Goal: Information Seeking & Learning: Learn about a topic

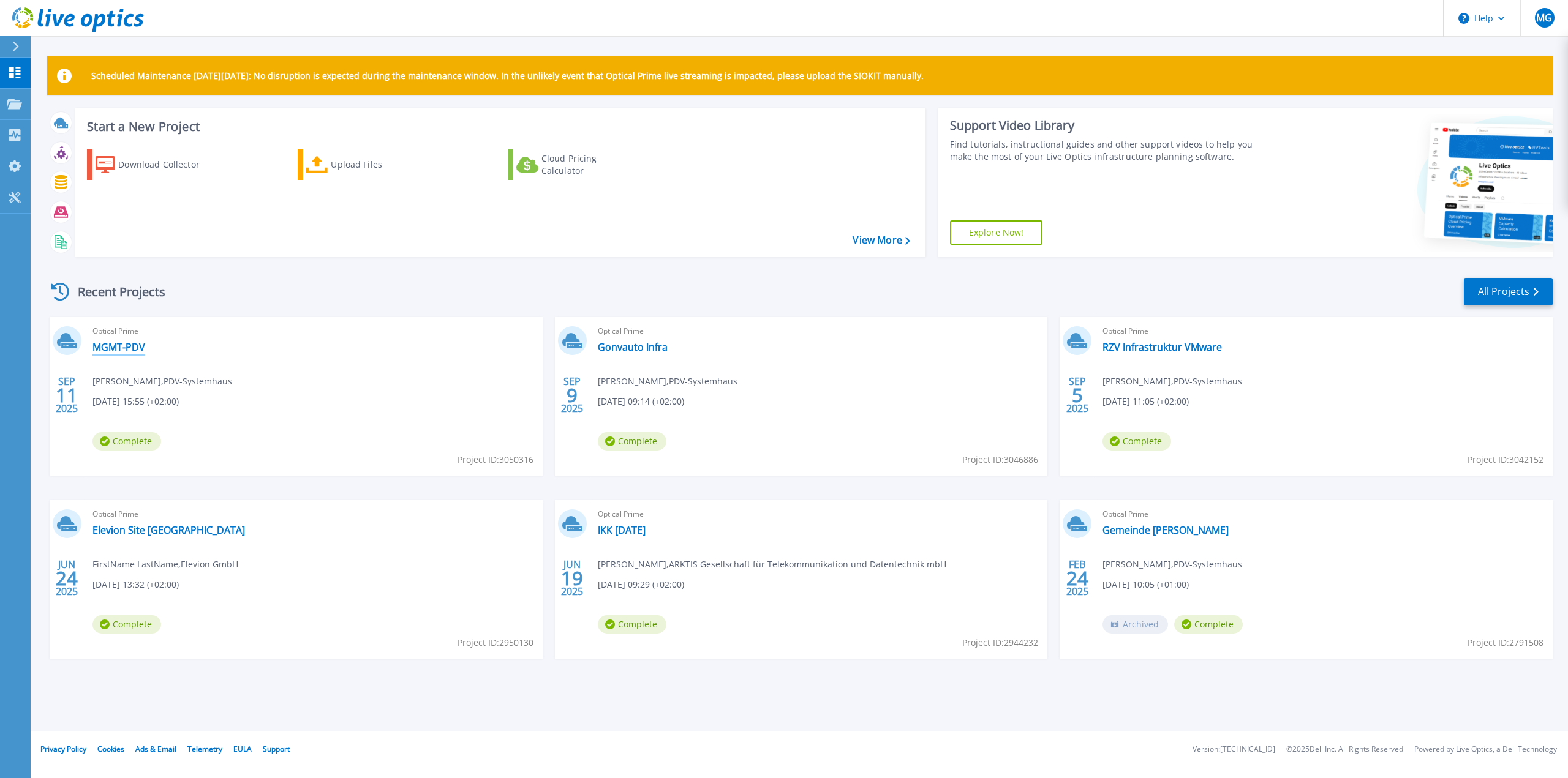
click at [114, 341] on link "MGMT-PDV" at bounding box center [119, 347] width 53 height 12
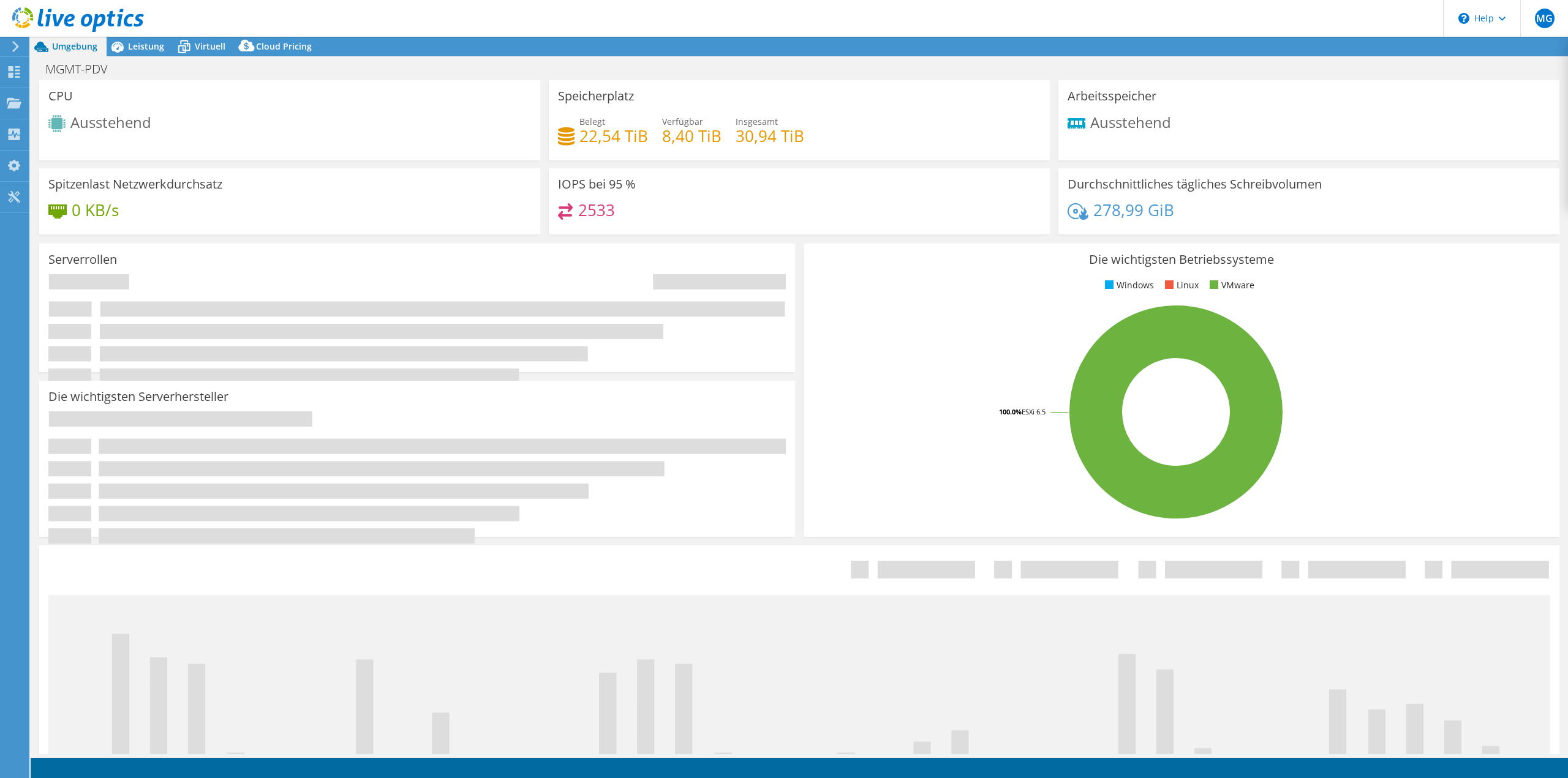
select select "USD"
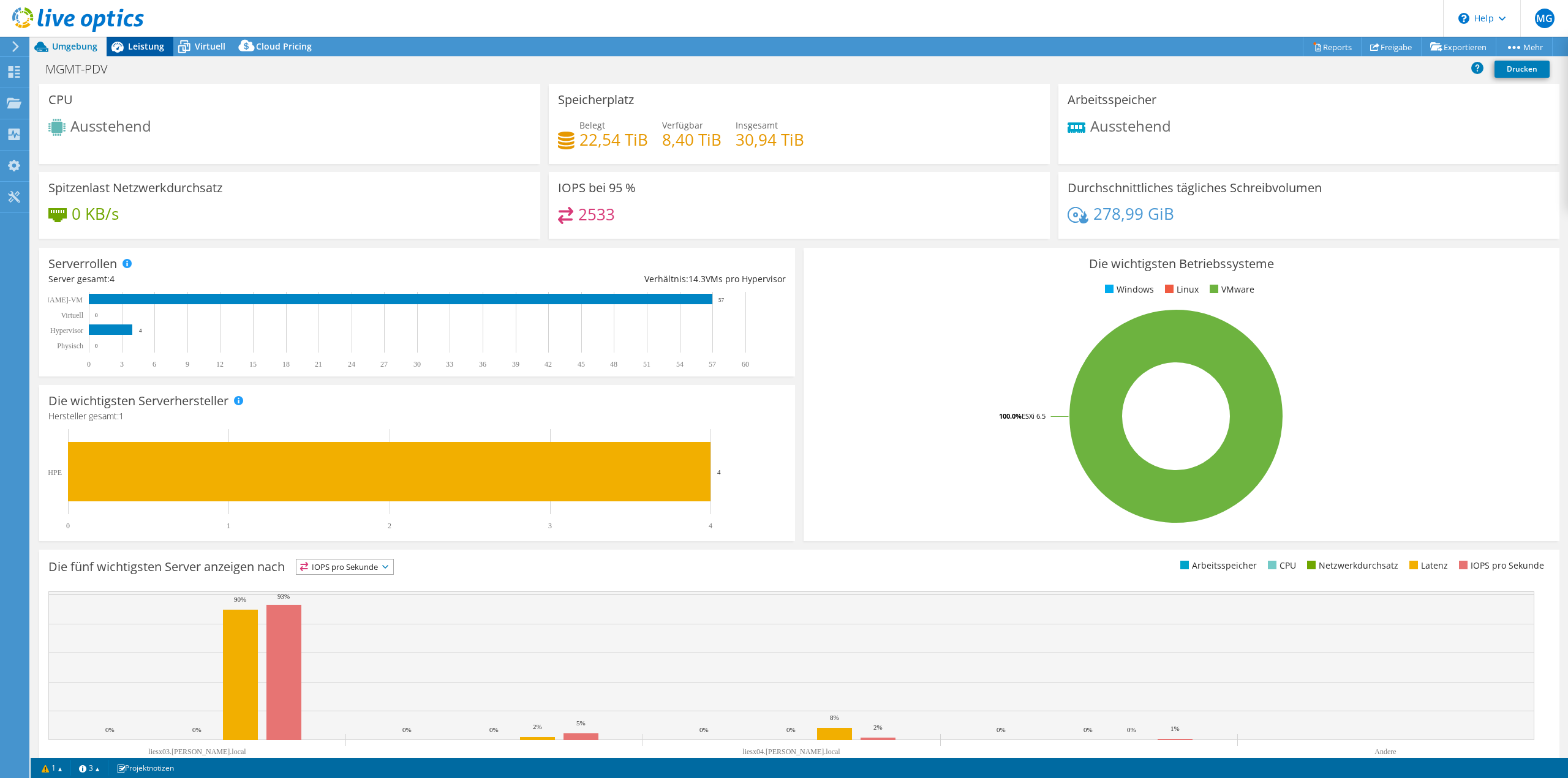
click at [157, 47] on span "Leistung" at bounding box center [146, 46] width 36 height 11
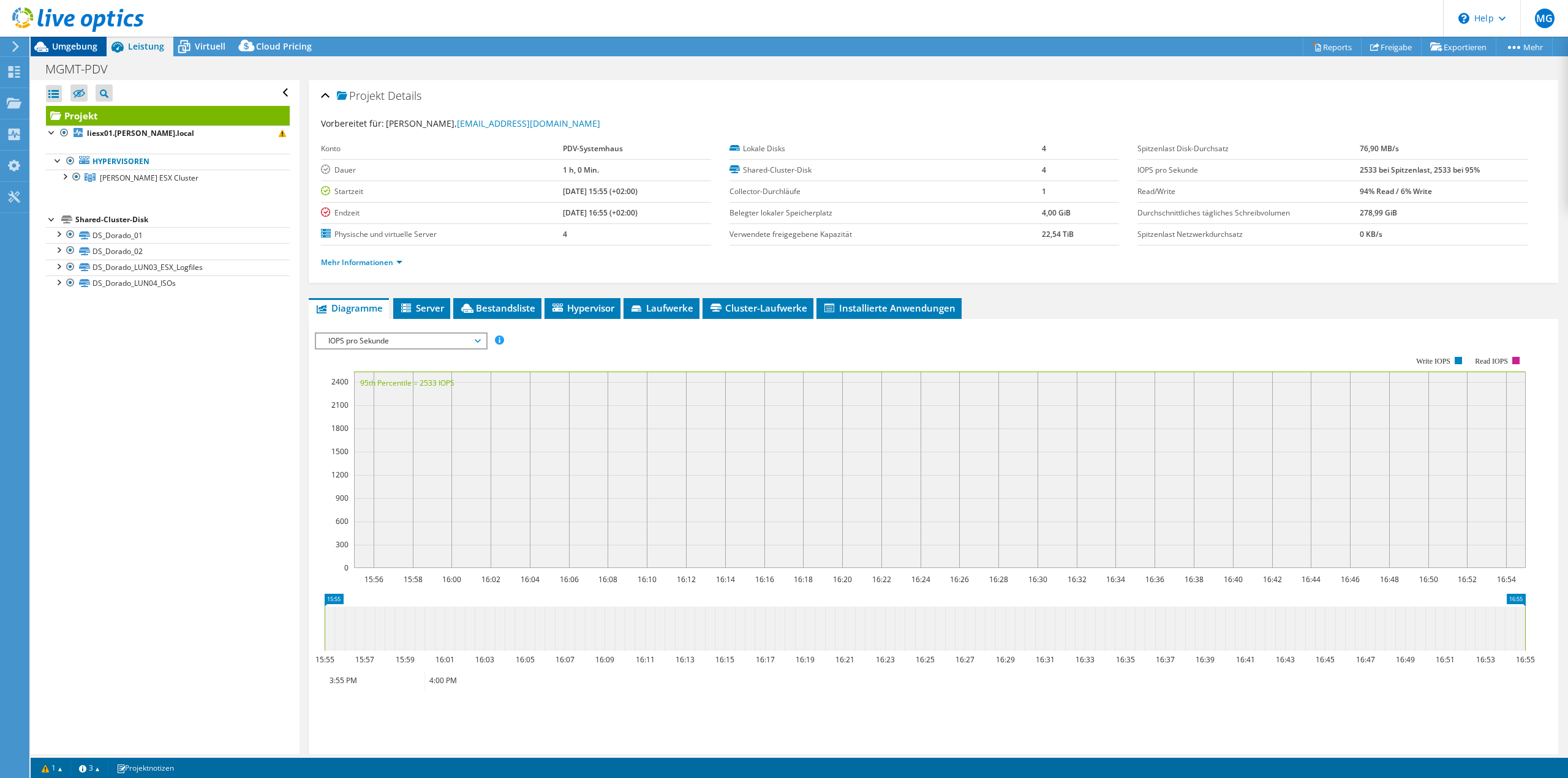
click at [77, 50] on span "Umgebung" at bounding box center [75, 46] width 45 height 11
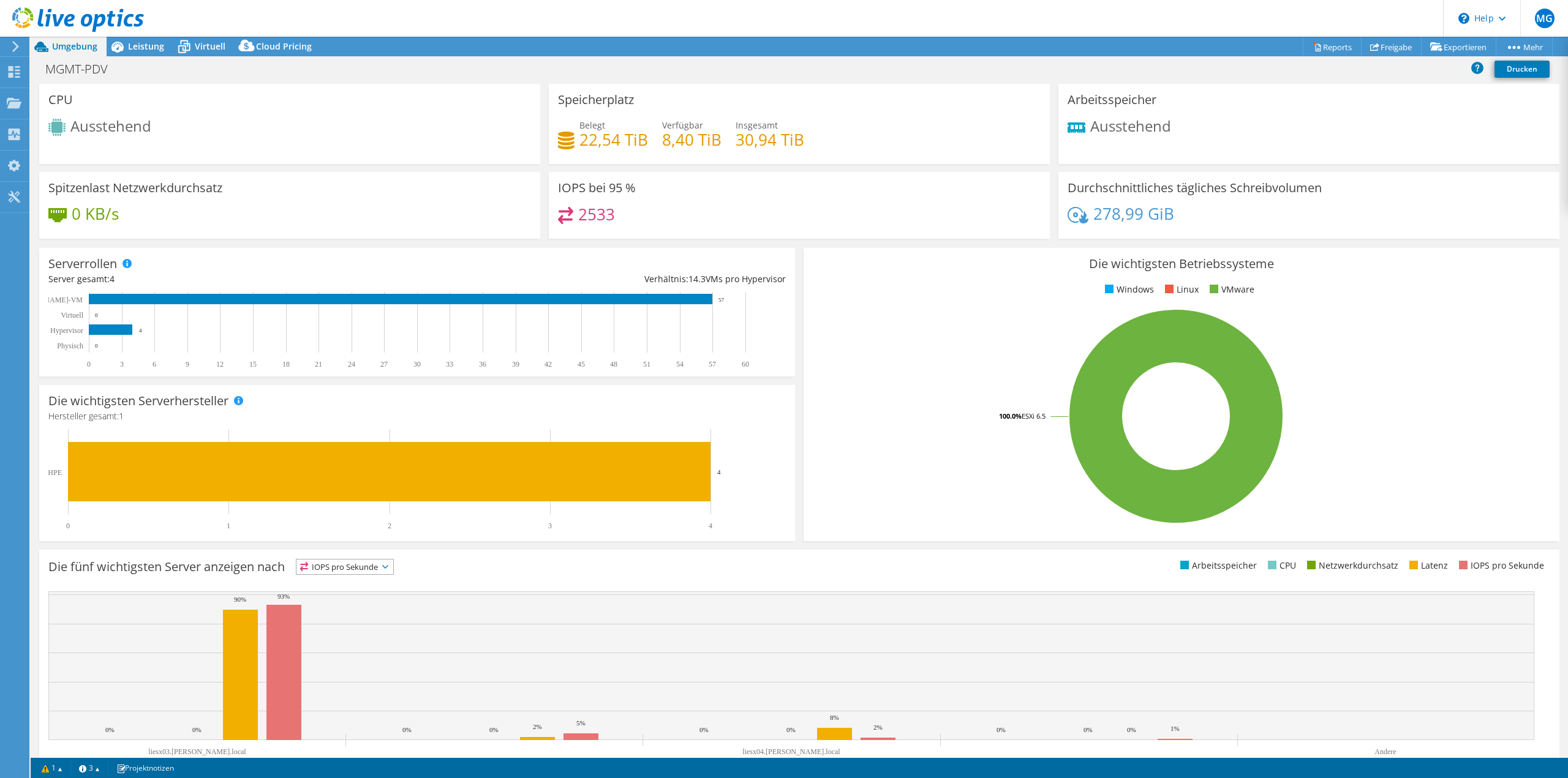
click at [153, 41] on span "Leistung" at bounding box center [146, 46] width 36 height 11
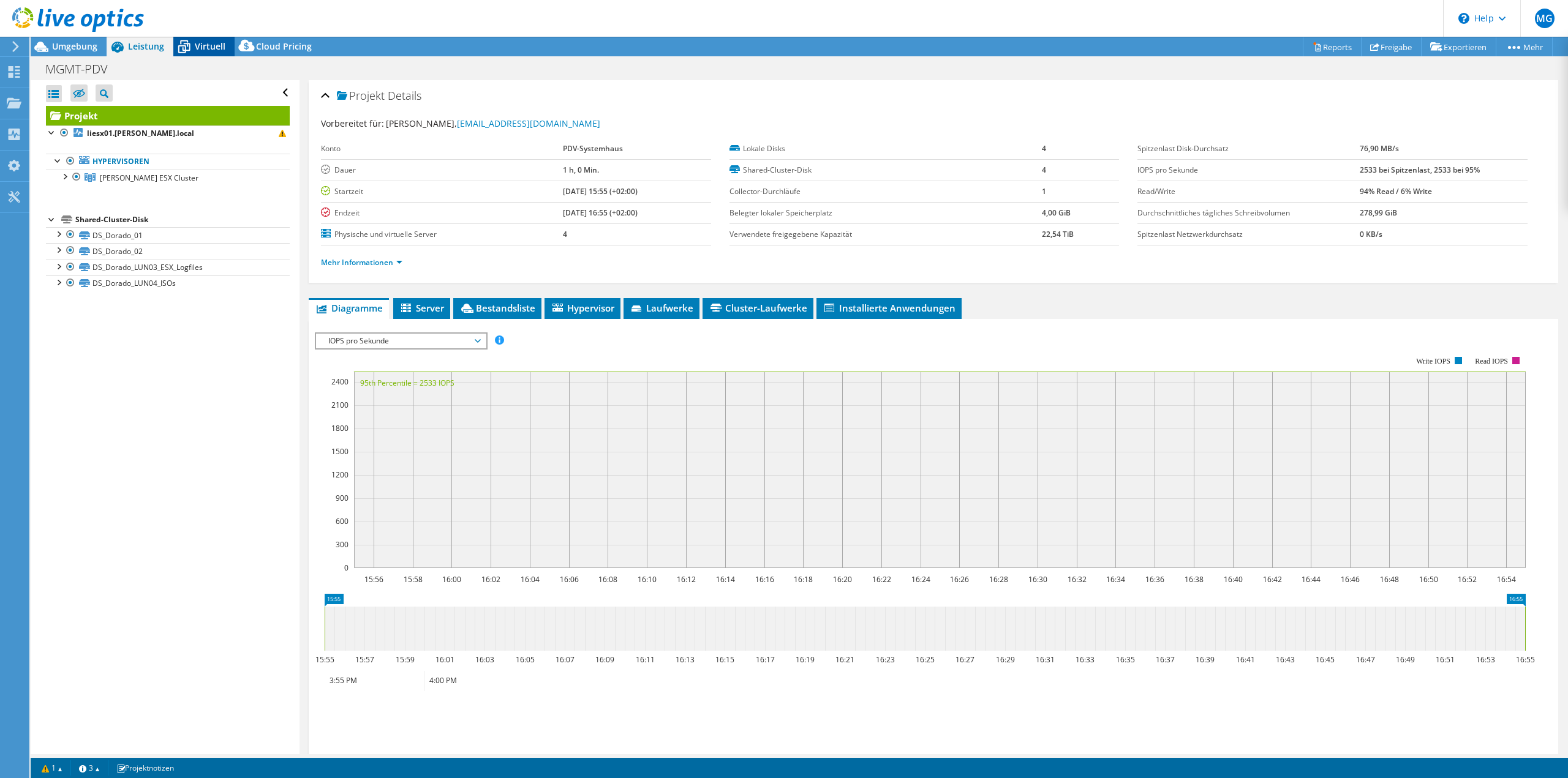
click at [209, 47] on span "Virtuell" at bounding box center [210, 46] width 31 height 11
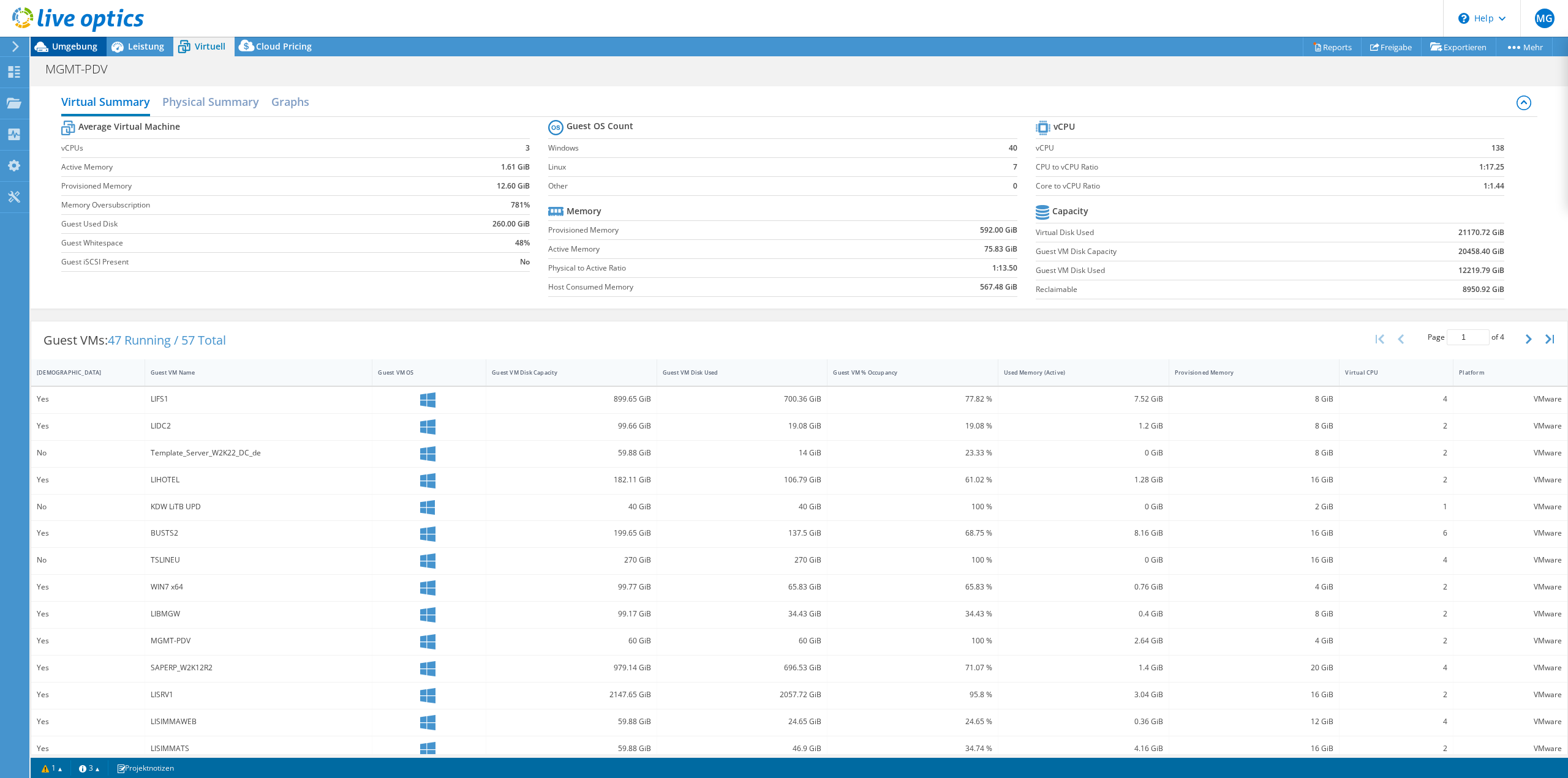
click at [77, 50] on span "Umgebung" at bounding box center [75, 46] width 45 height 11
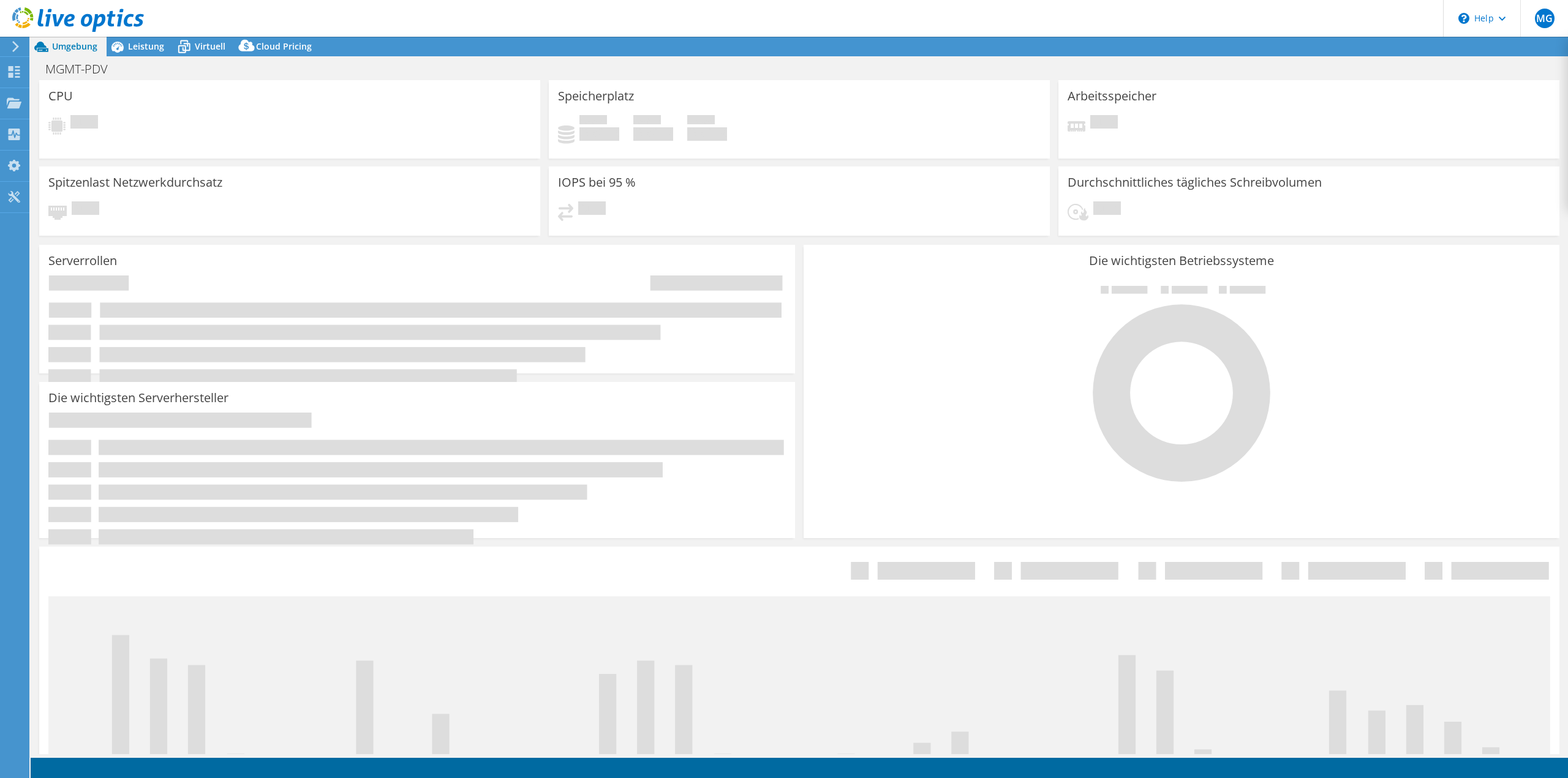
select select "USD"
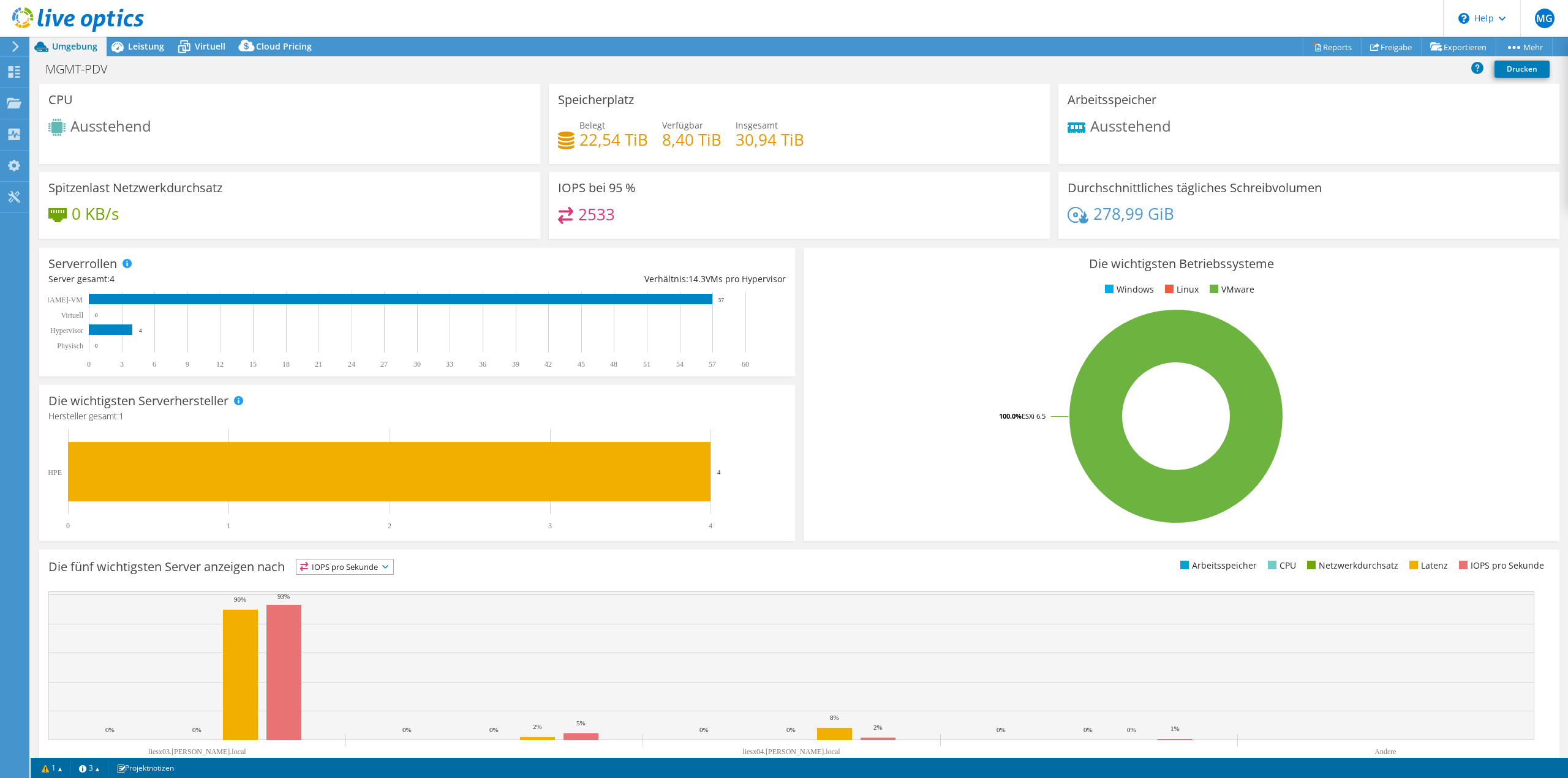
click at [428, 38] on div "Projektmaßnahmen Projektmaßnahmen Reports Freigabe Exportieren vSAN ReadyNode S…" at bounding box center [799, 47] width 1537 height 20
click at [52, 773] on link "1" at bounding box center [52, 768] width 38 height 15
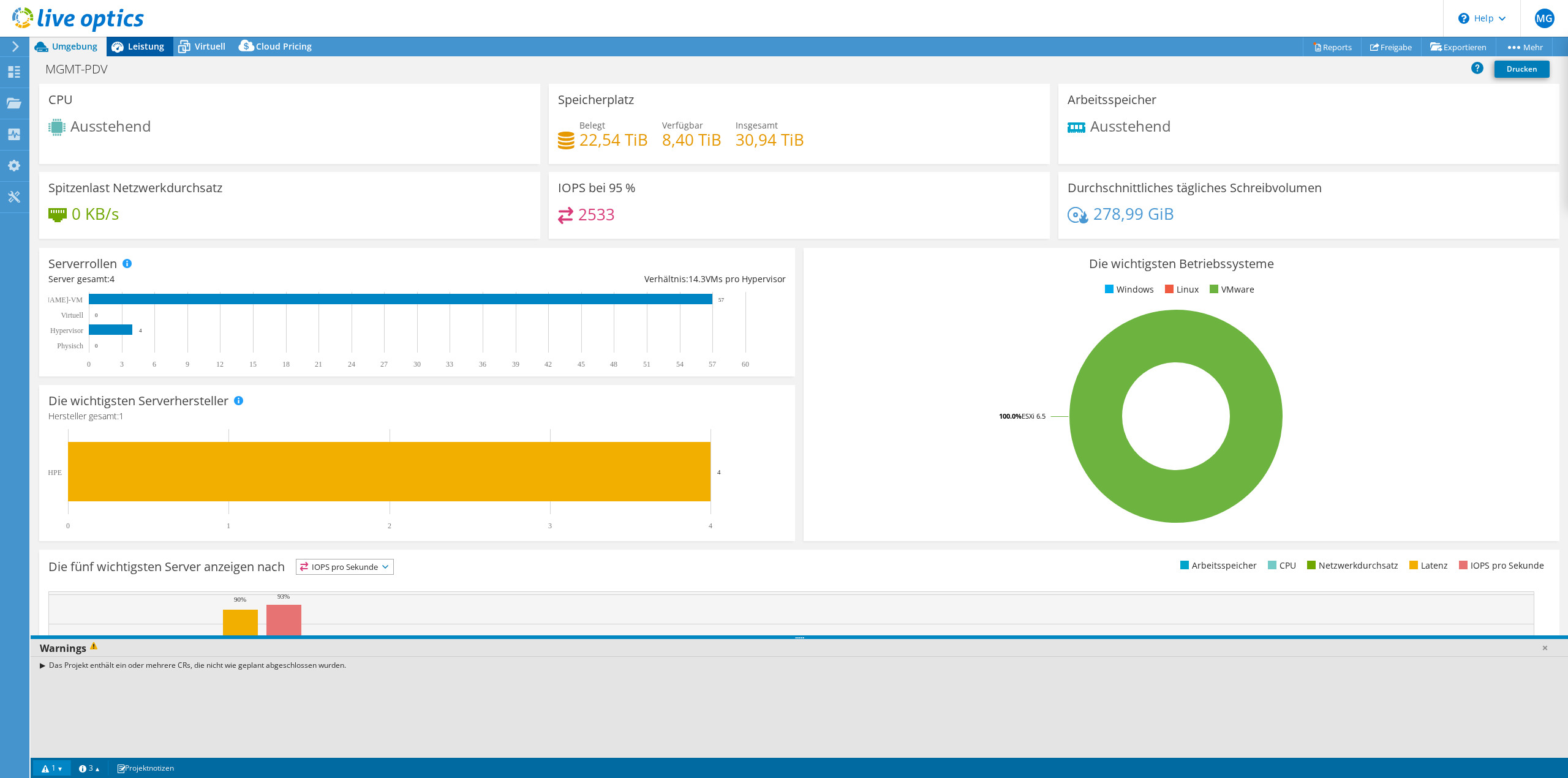
click at [143, 47] on span "Leistung" at bounding box center [146, 46] width 36 height 11
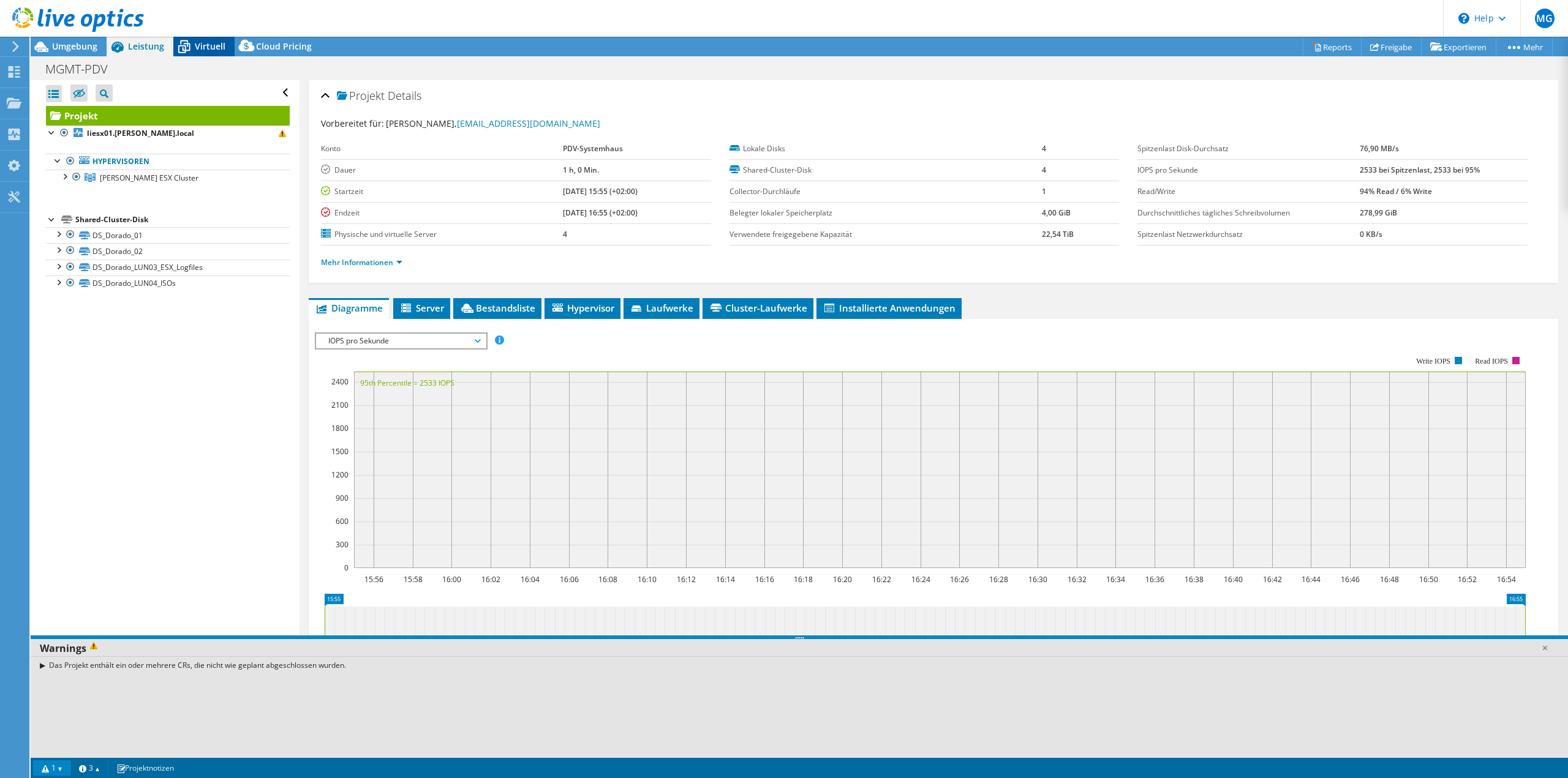
click at [203, 47] on span "Virtuell" at bounding box center [210, 46] width 31 height 11
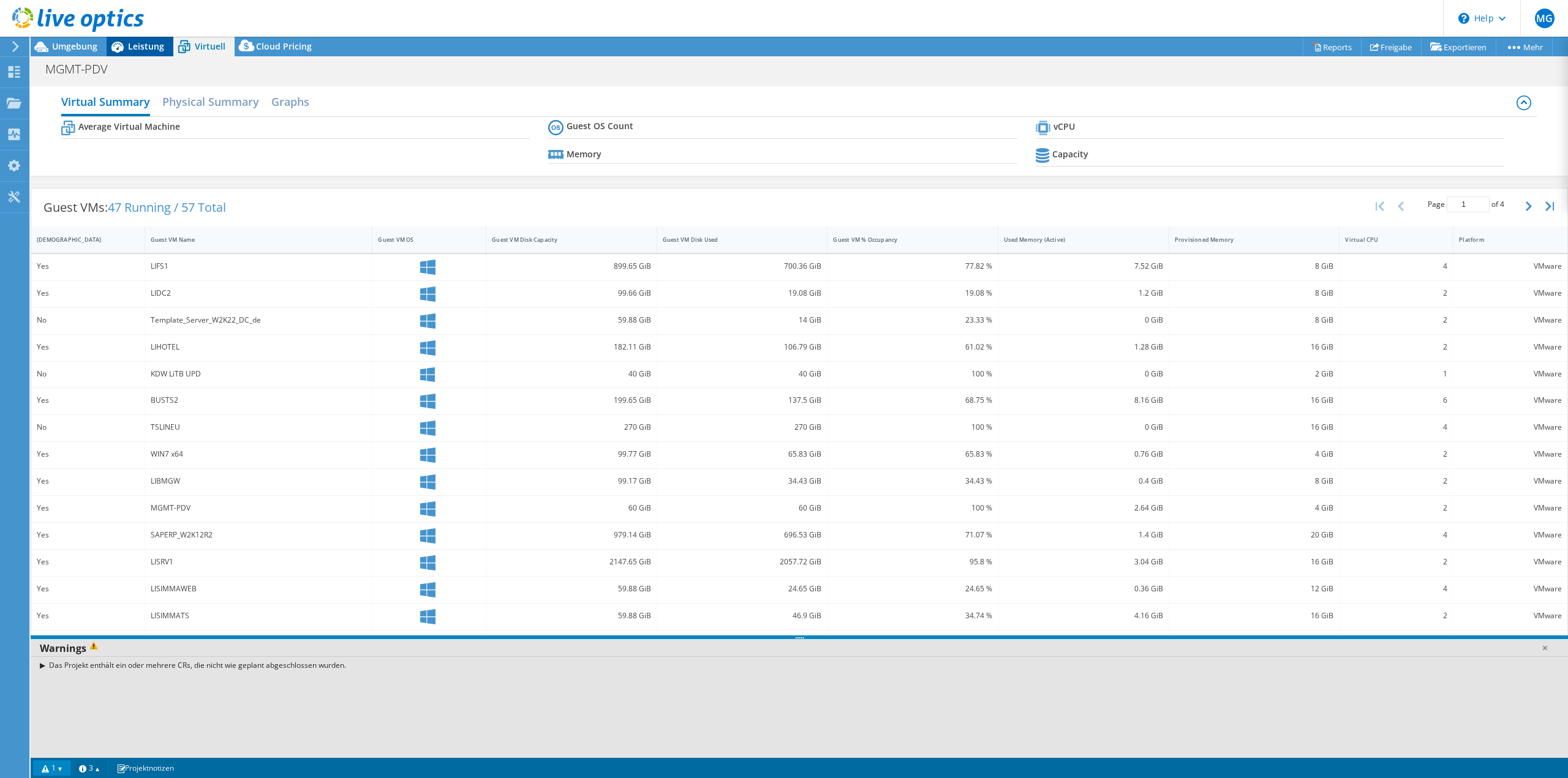
click at [145, 47] on span "Leistung" at bounding box center [146, 46] width 36 height 11
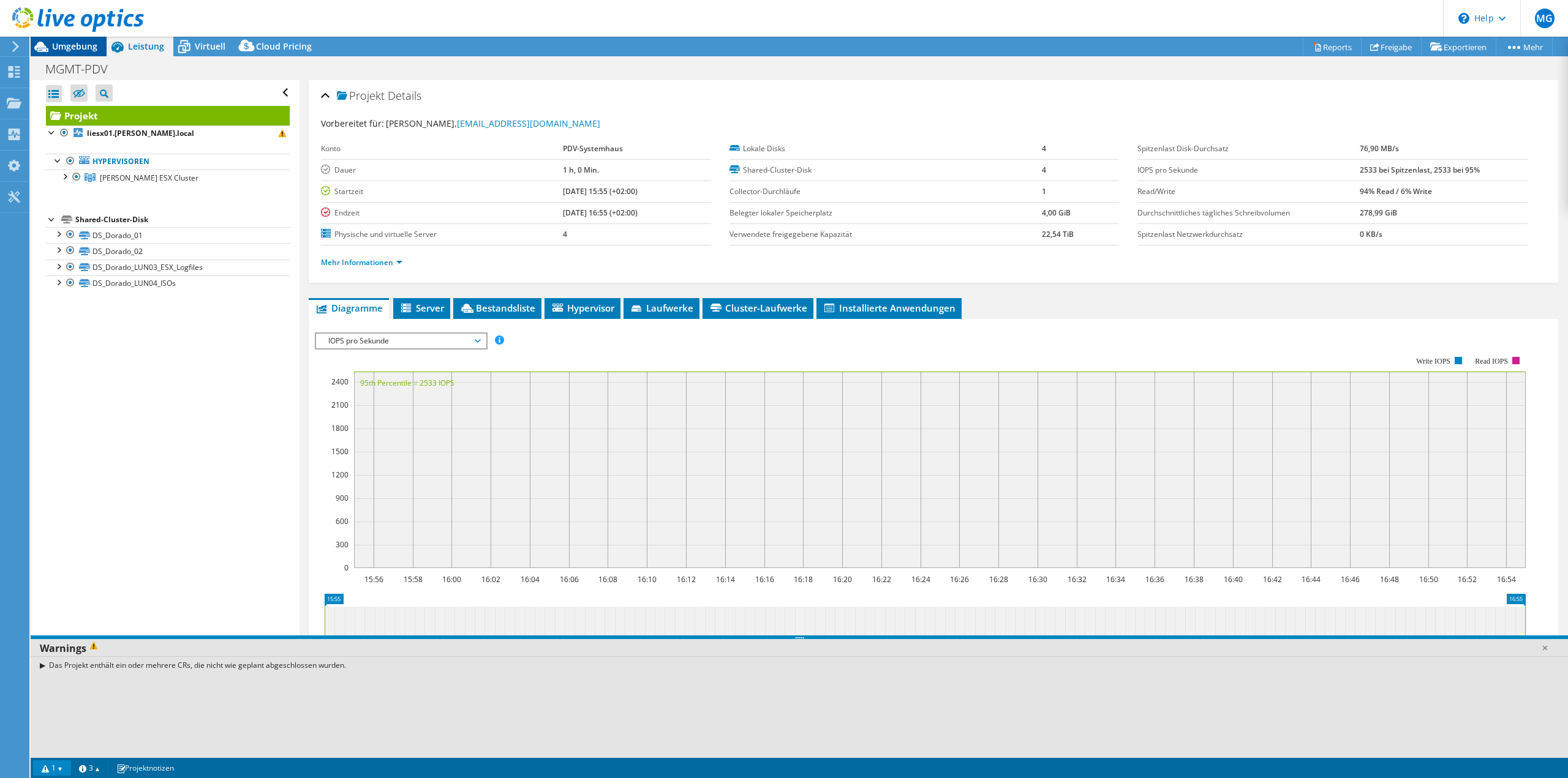
click at [68, 43] on span "Umgebung" at bounding box center [75, 46] width 45 height 11
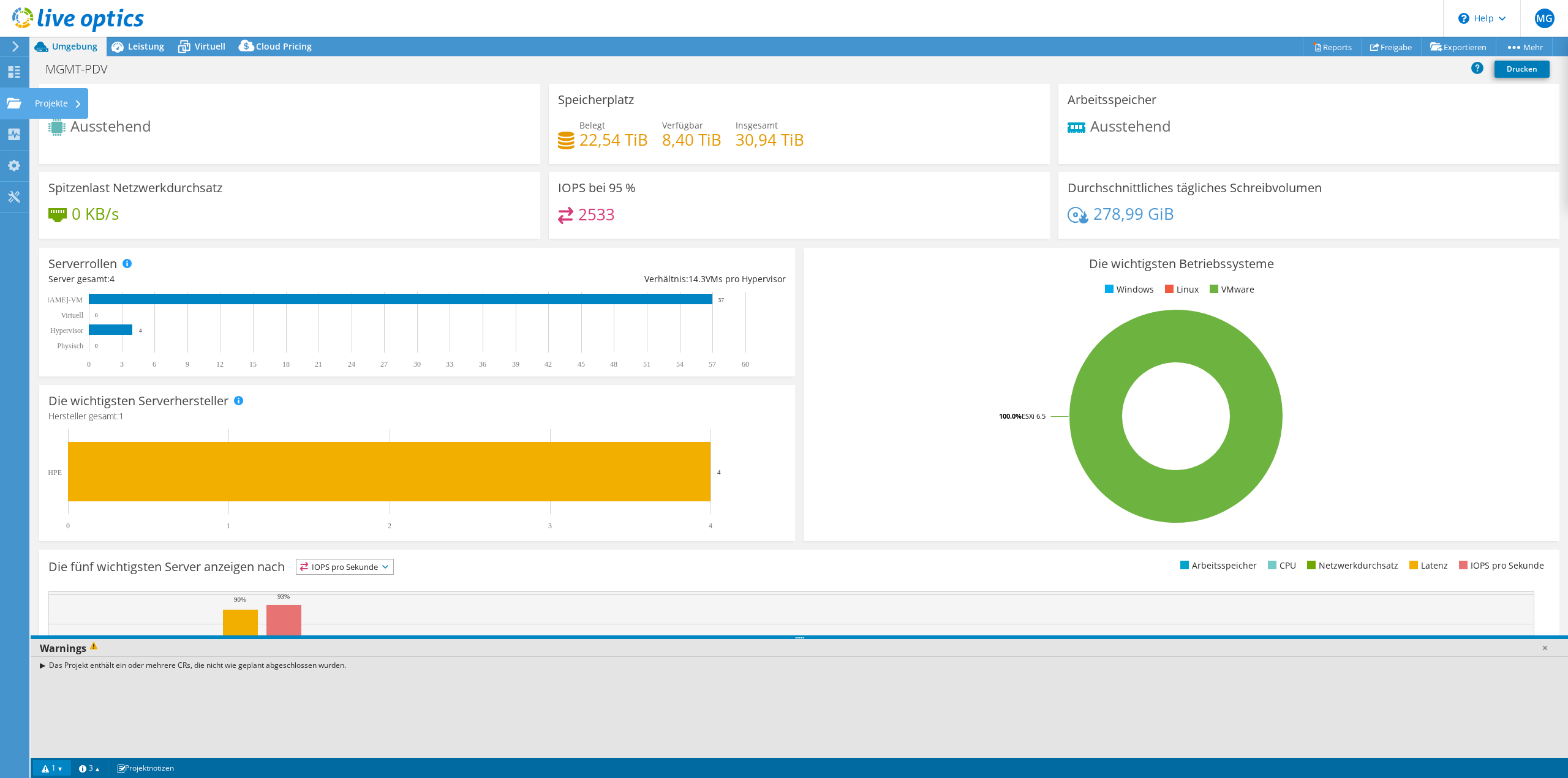
click at [51, 100] on div "Projekte" at bounding box center [58, 103] width 59 height 31
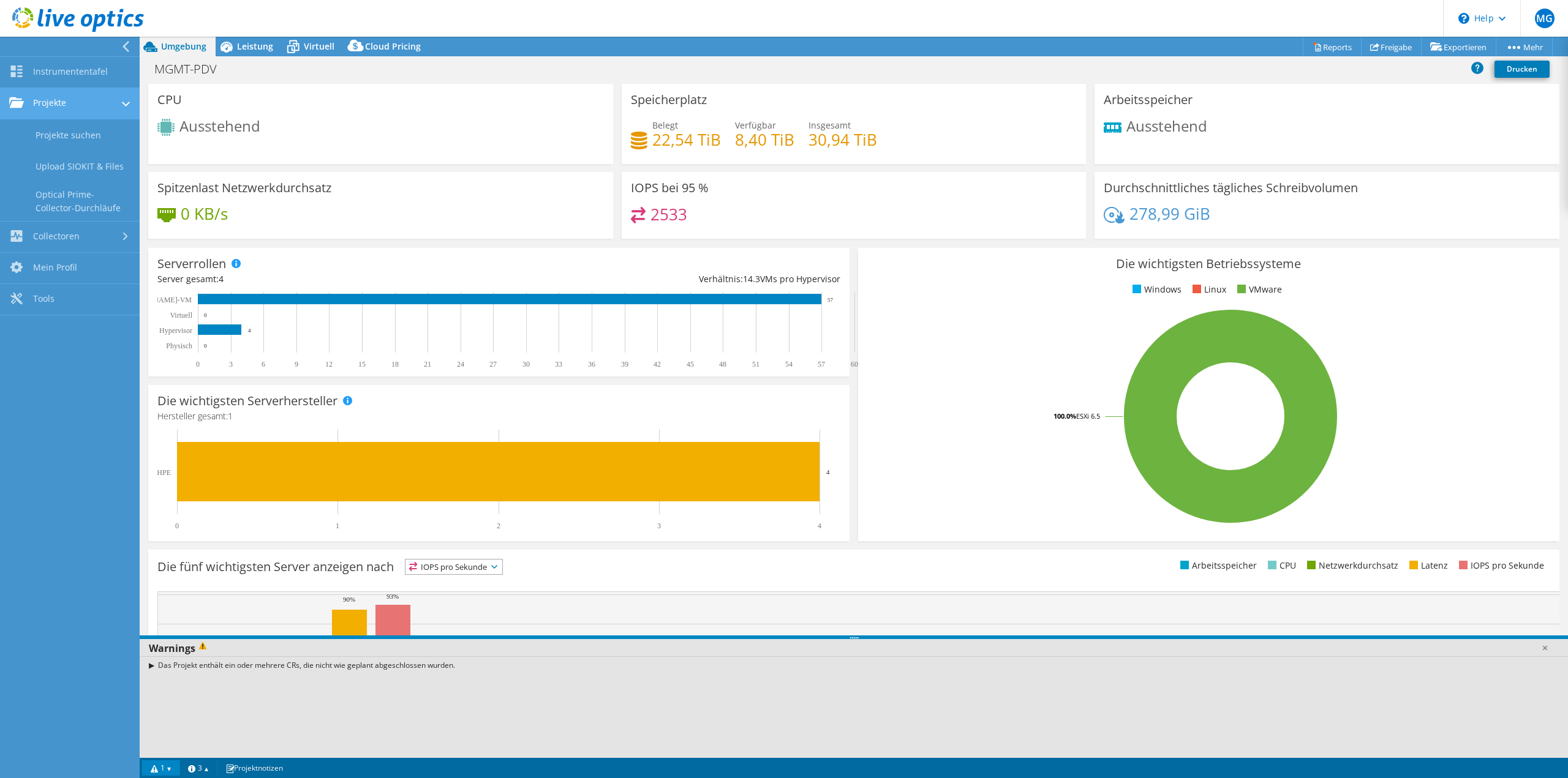
click at [52, 101] on link "Projekte" at bounding box center [70, 103] width 140 height 31
click at [242, 47] on span "Leistung" at bounding box center [255, 46] width 36 height 11
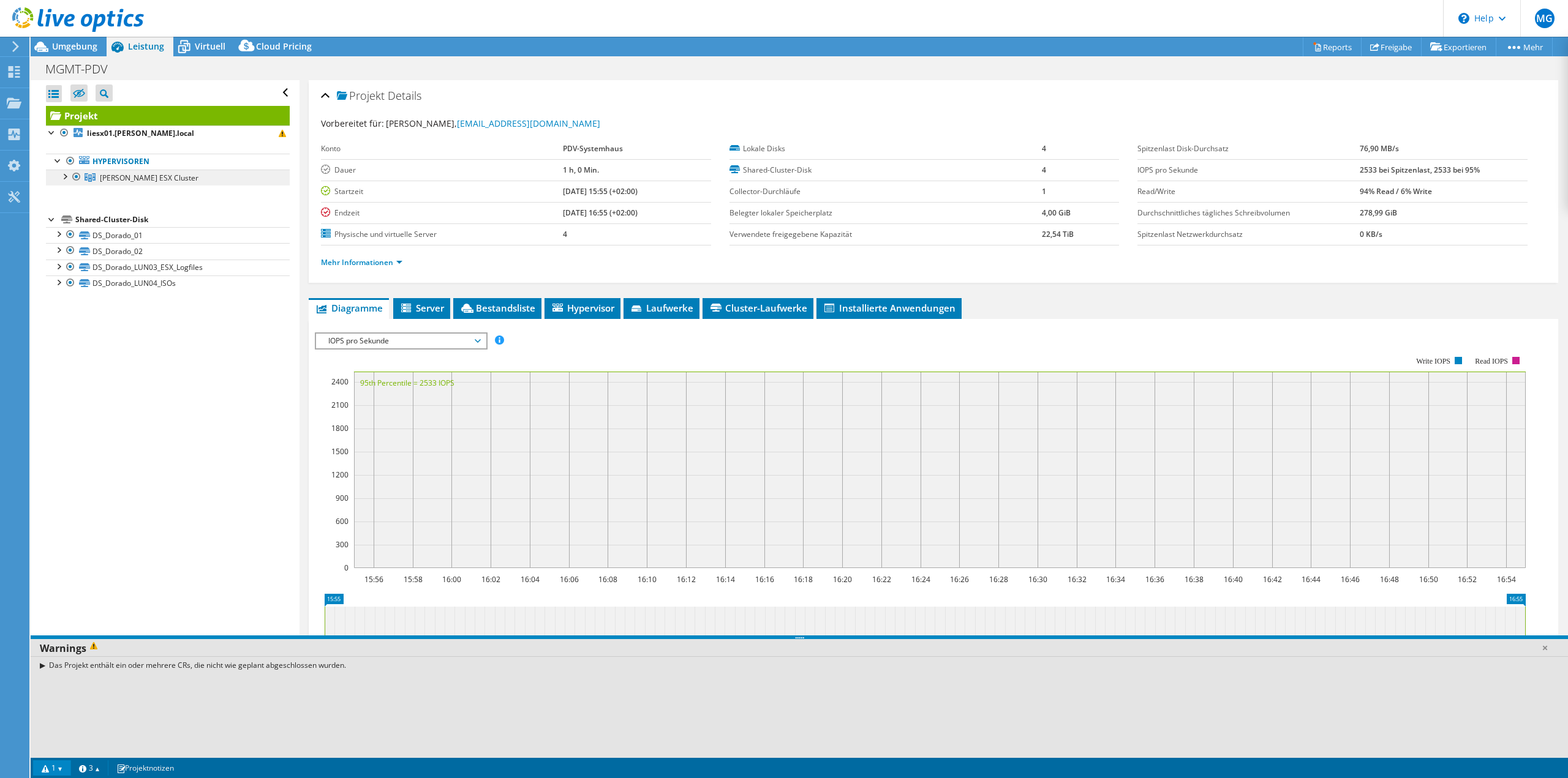
click at [156, 184] on link "Lichtner ESX Cluster" at bounding box center [168, 177] width 244 height 16
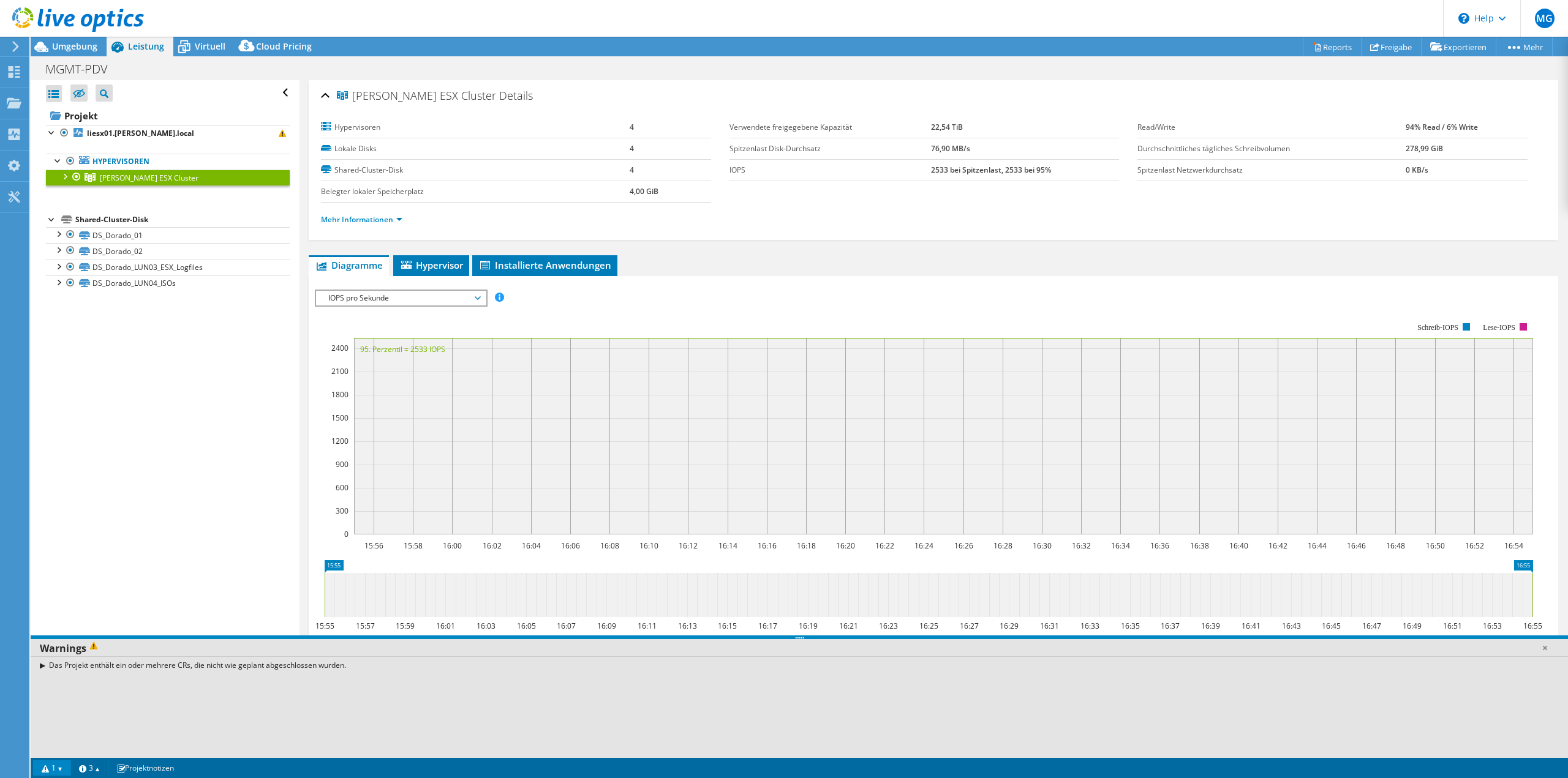
click at [69, 177] on div at bounding box center [64, 175] width 12 height 12
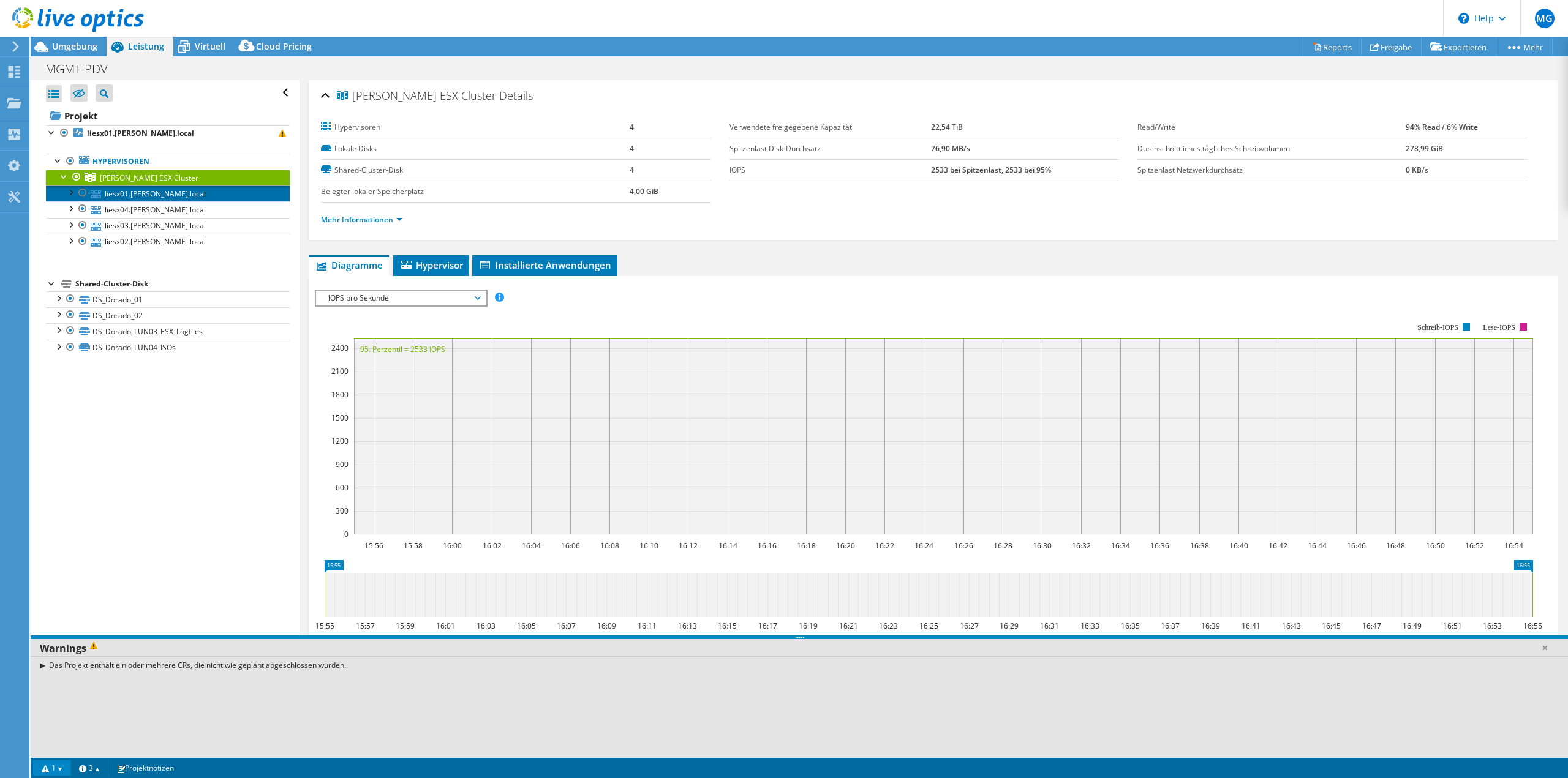
click at [144, 193] on link "liesx01.lichtner.local" at bounding box center [168, 193] width 244 height 16
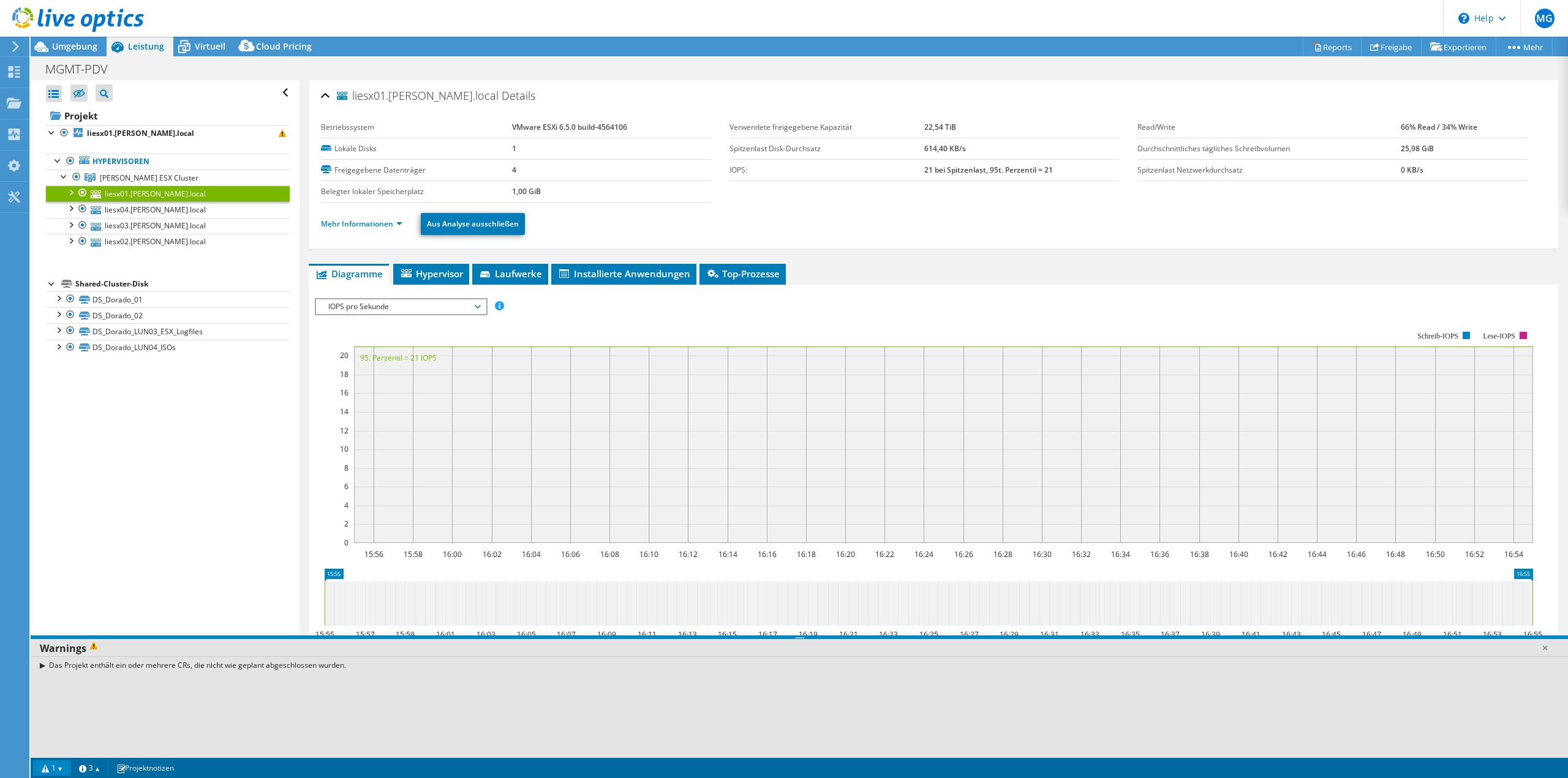
click at [433, 306] on span "IOPS pro Sekunde" at bounding box center [400, 307] width 157 height 15
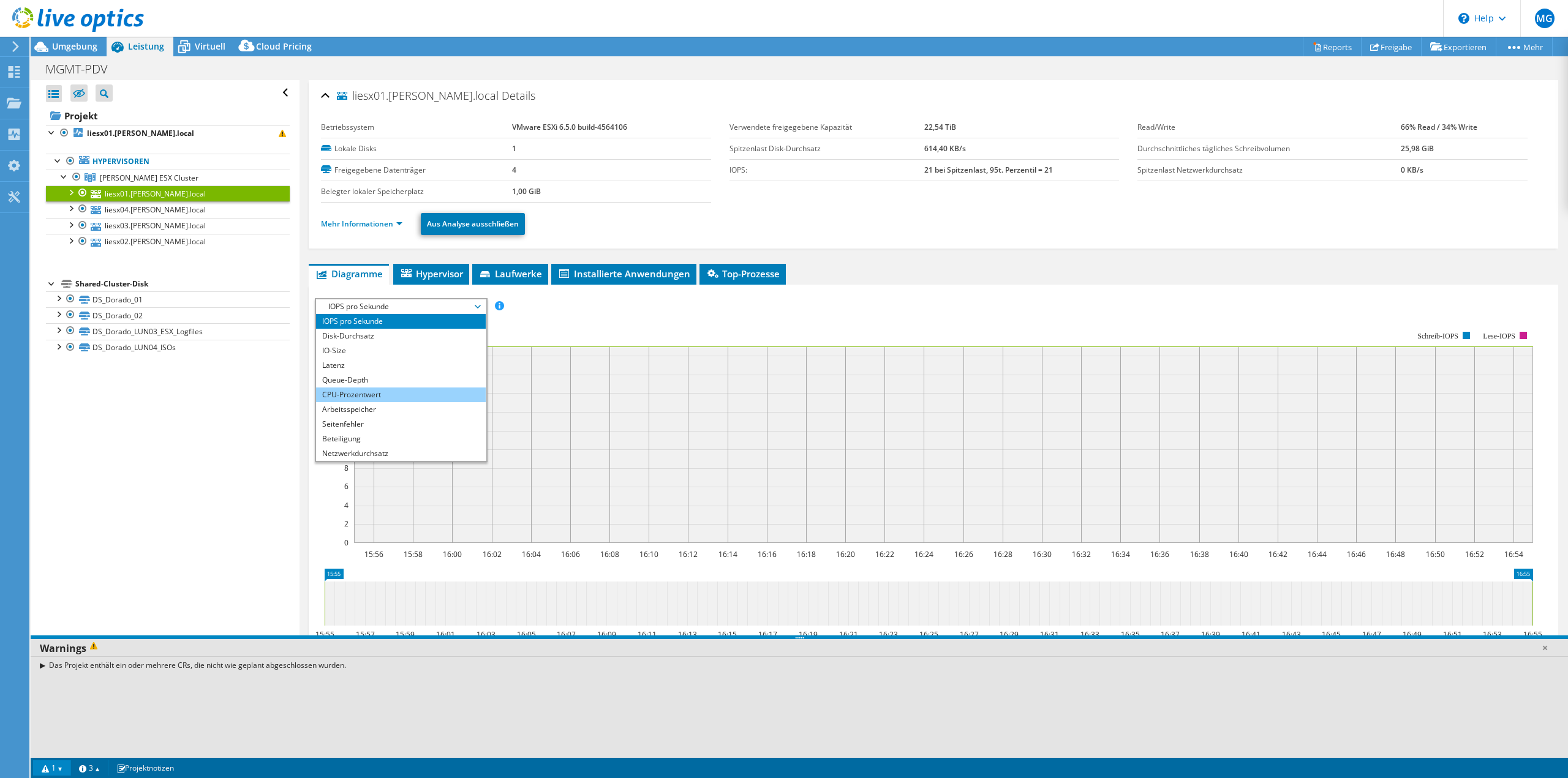
click at [406, 393] on li "CPU-Prozentwert" at bounding box center [400, 395] width 169 height 15
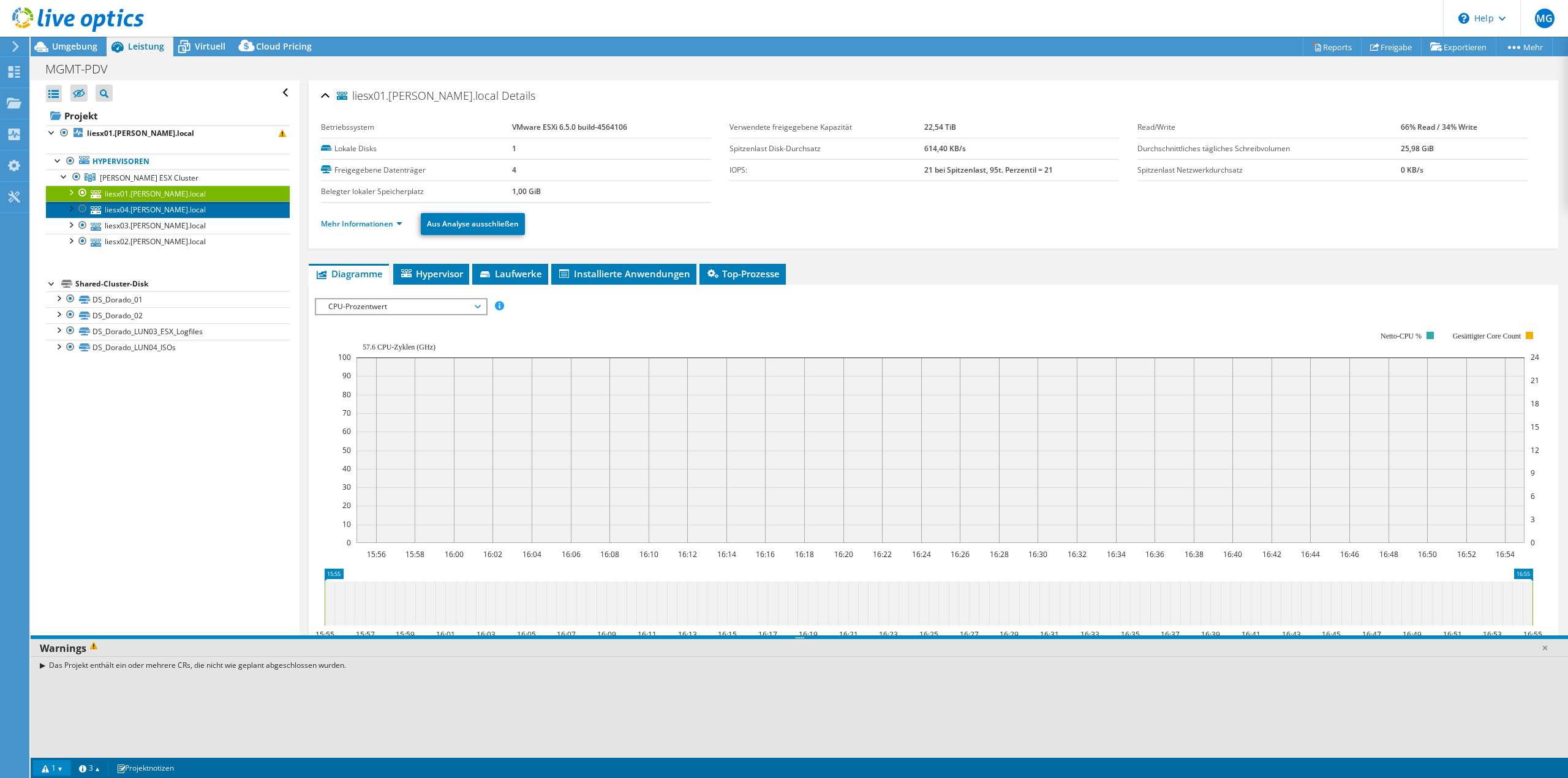
click at [163, 215] on link "liesx04.lichtner.local" at bounding box center [168, 209] width 244 height 16
click at [157, 229] on link "liesx03.lichtner.local" at bounding box center [168, 226] width 244 height 16
click at [135, 193] on link "liesx01.lichtner.local" at bounding box center [168, 193] width 244 height 16
click at [126, 175] on span "Lichtner ESX Cluster" at bounding box center [149, 178] width 99 height 11
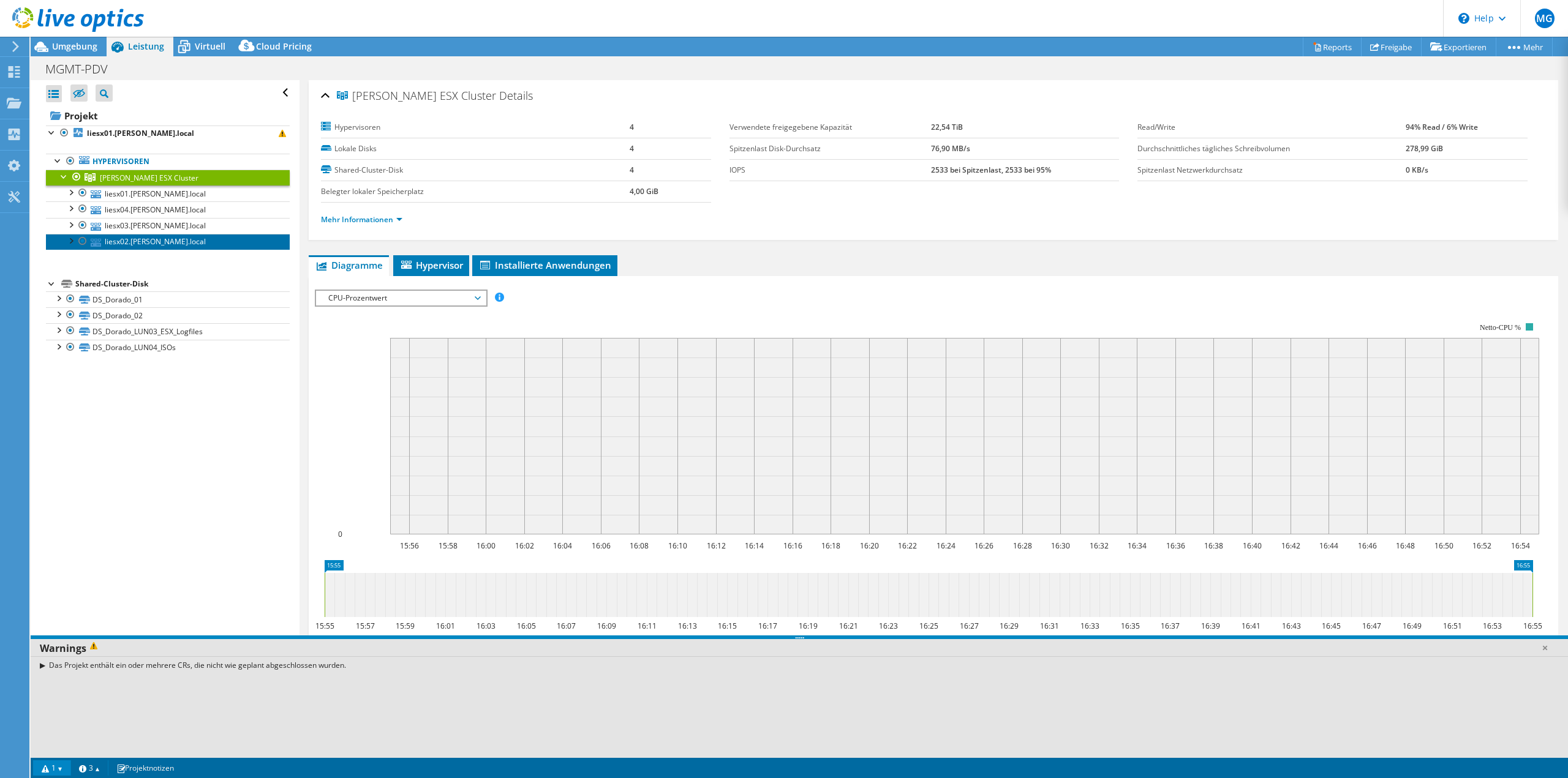
click at [143, 241] on link "liesx02.lichtner.local" at bounding box center [168, 242] width 244 height 16
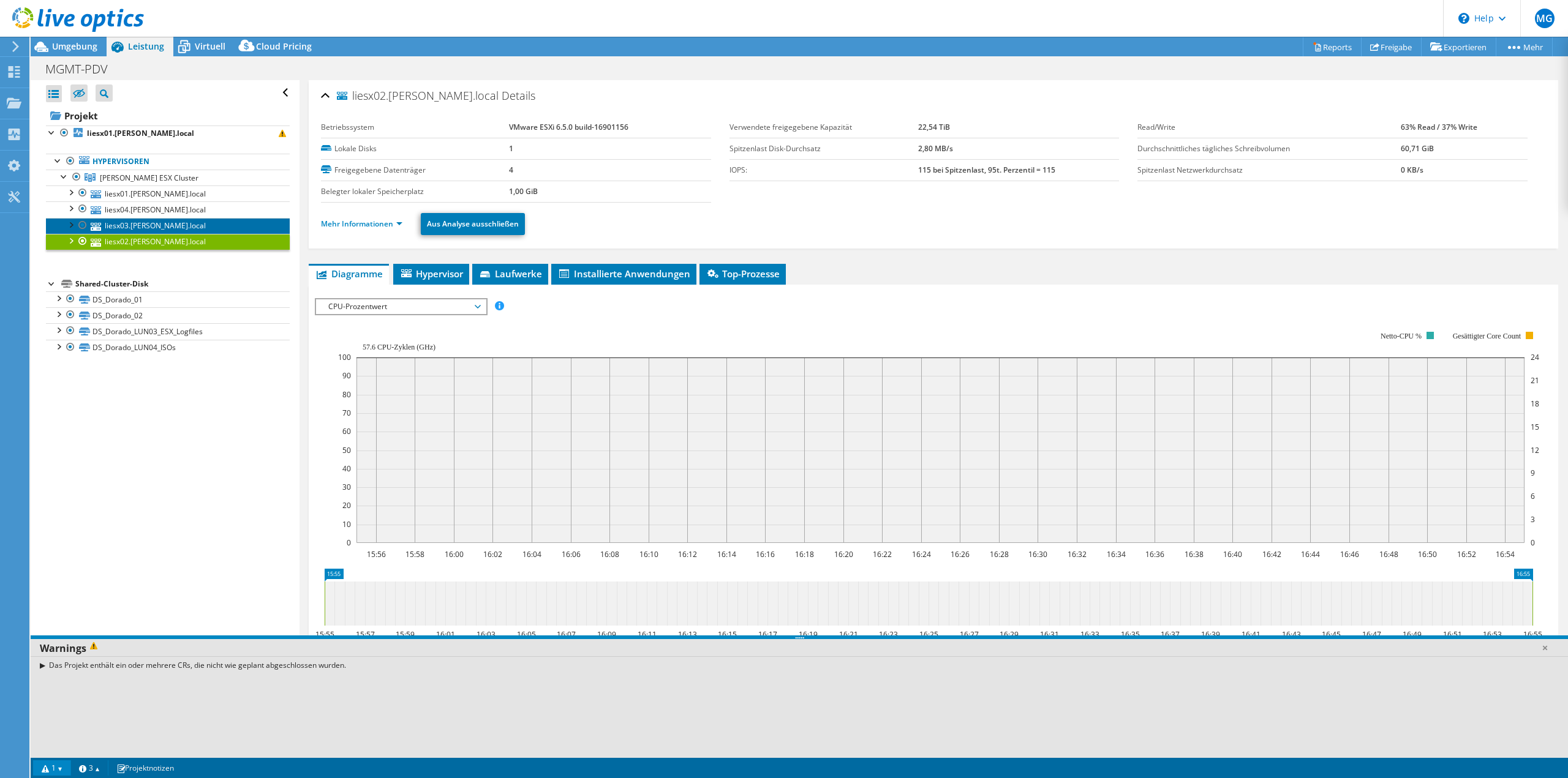
click at [140, 223] on link "liesx03.lichtner.local" at bounding box center [168, 226] width 244 height 16
click at [142, 207] on link "liesx04.lichtner.local" at bounding box center [168, 209] width 244 height 16
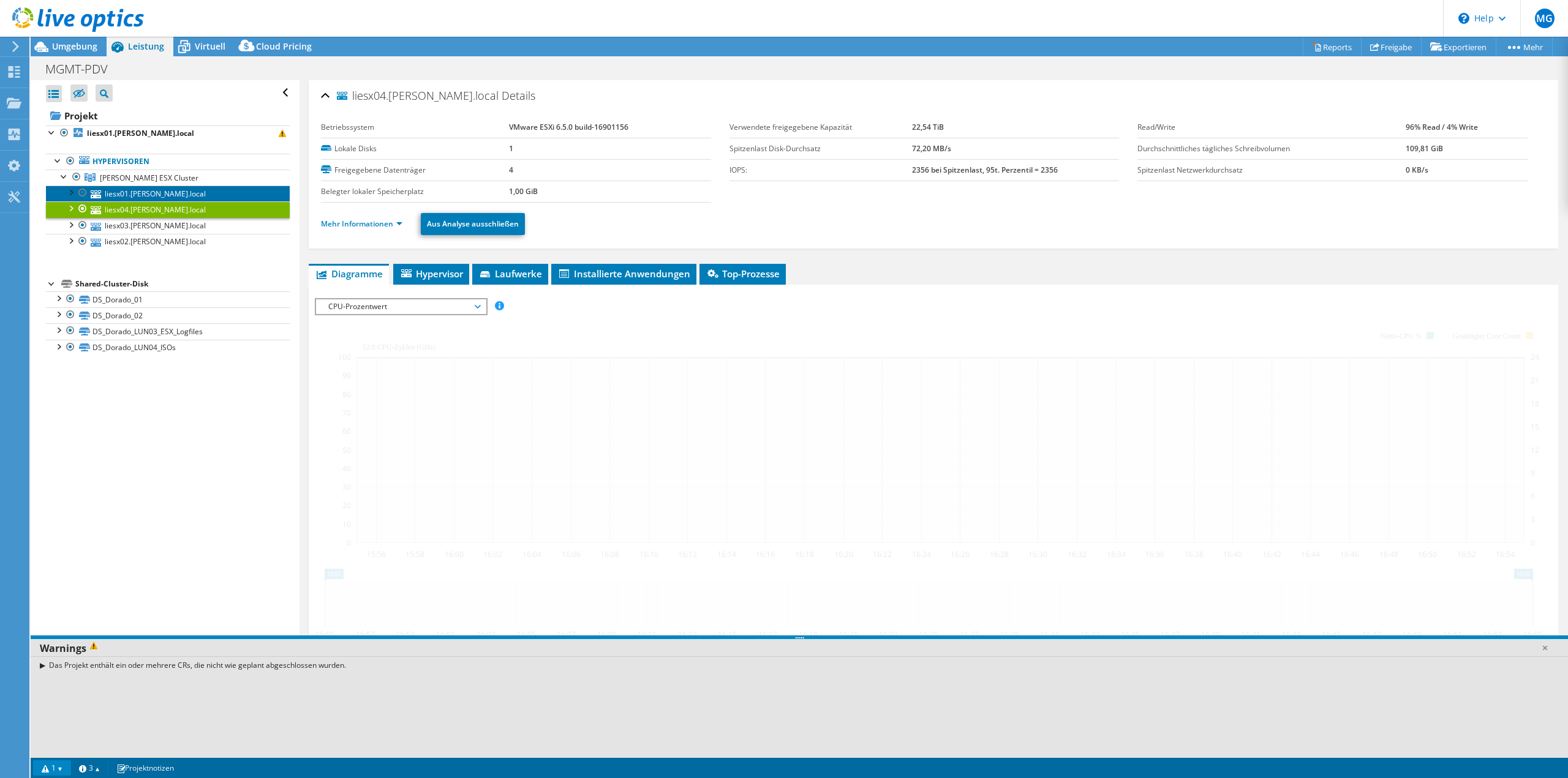
click at [140, 196] on link "liesx01.lichtner.local" at bounding box center [168, 193] width 244 height 16
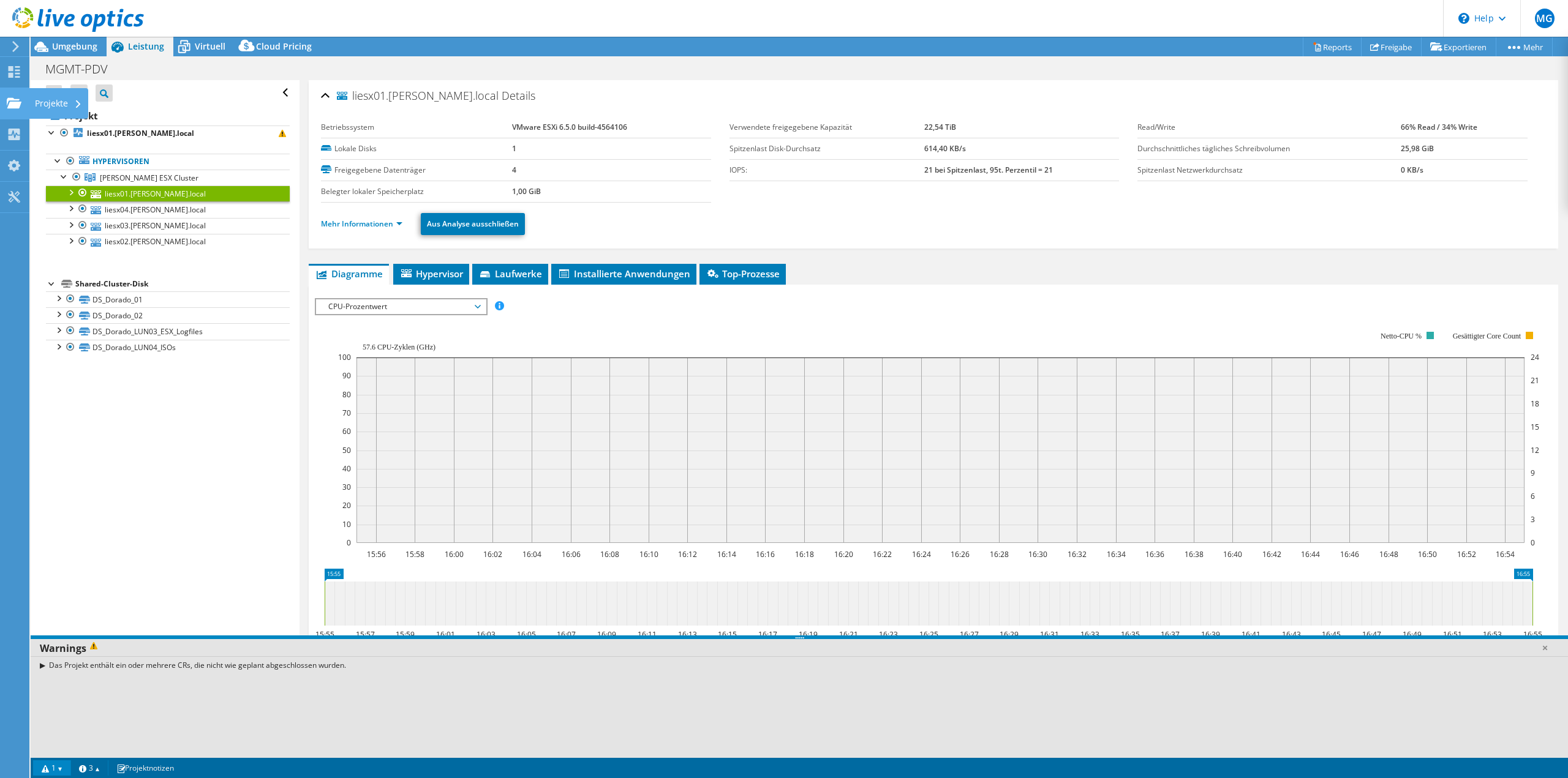
click at [40, 100] on div "Projekte" at bounding box center [58, 103] width 59 height 31
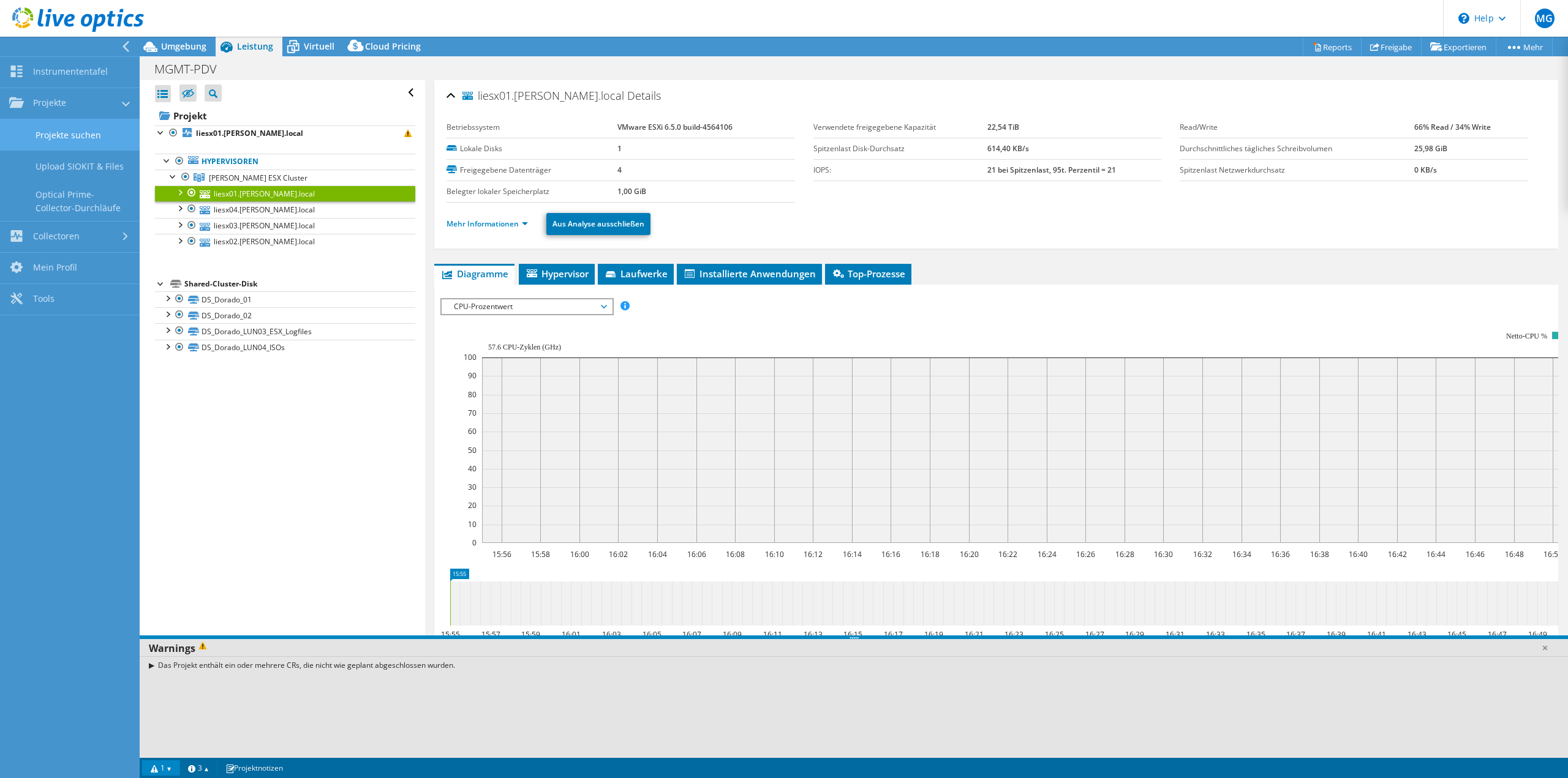
click at [78, 136] on link "Projekte suchen" at bounding box center [70, 135] width 140 height 31
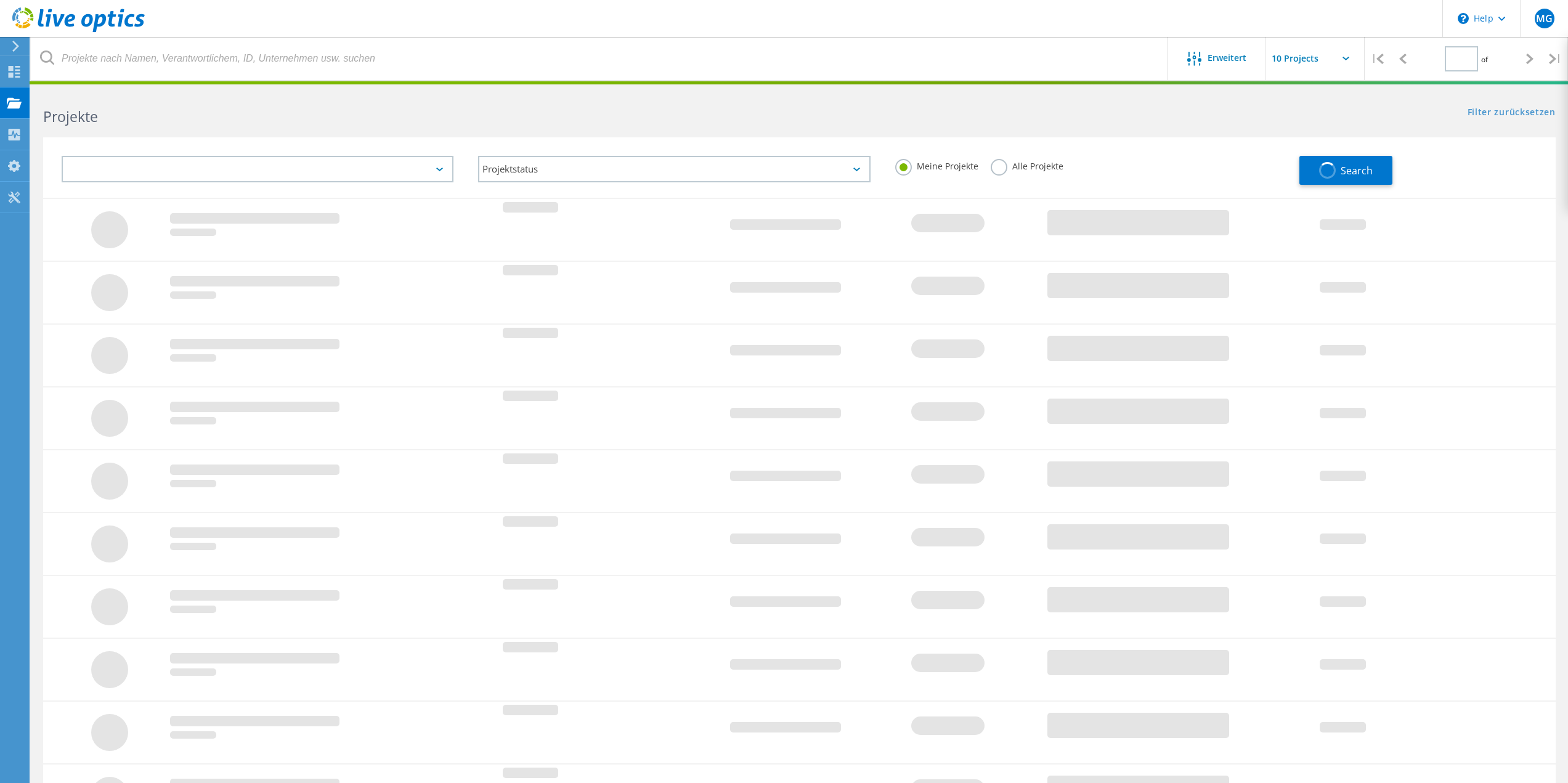
type input "1"
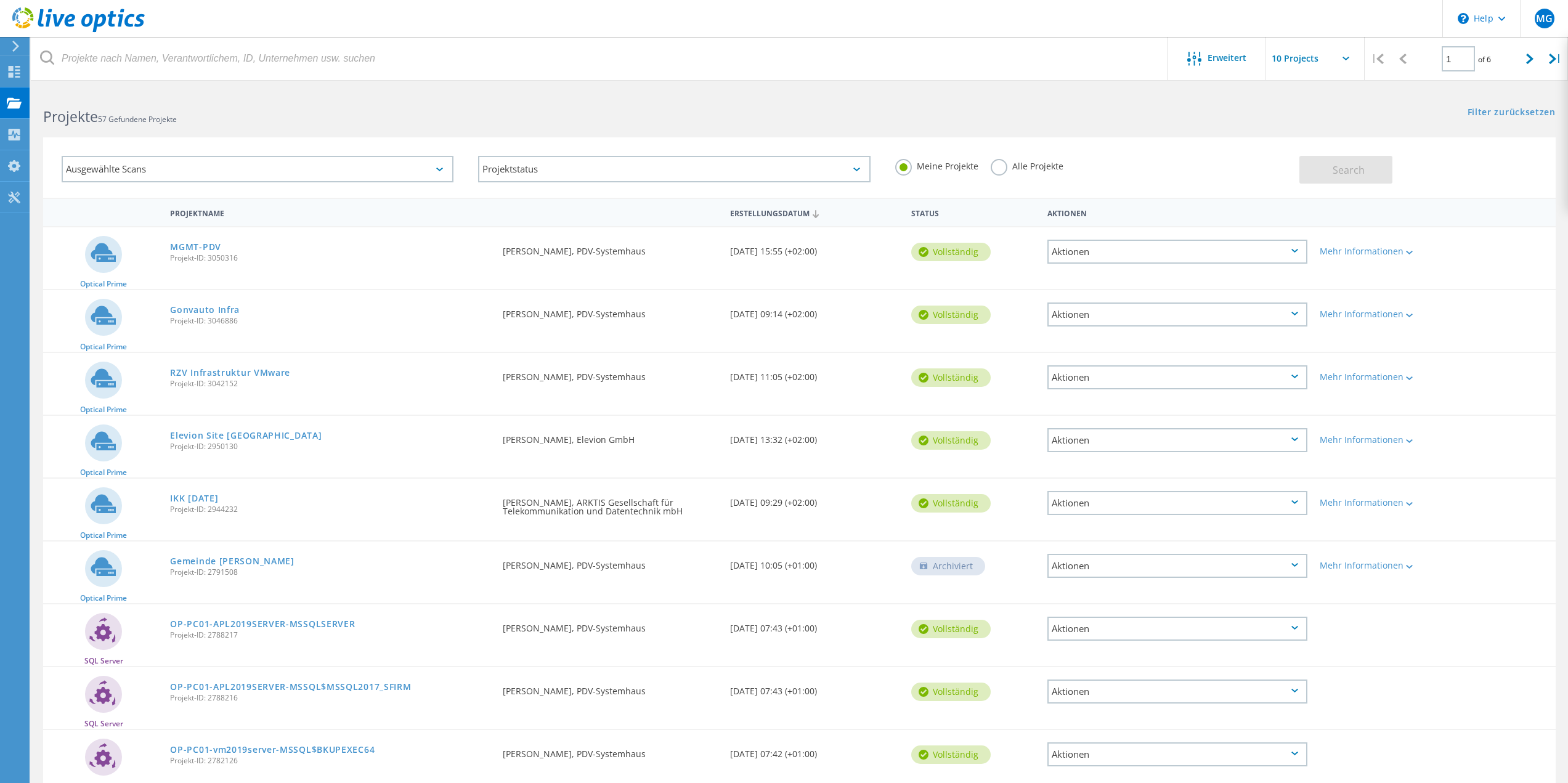
click at [1291, 251] on div "Aktionen" at bounding box center [1177, 252] width 260 height 24
click at [1221, 276] on div "Löschen" at bounding box center [1177, 280] width 257 height 19
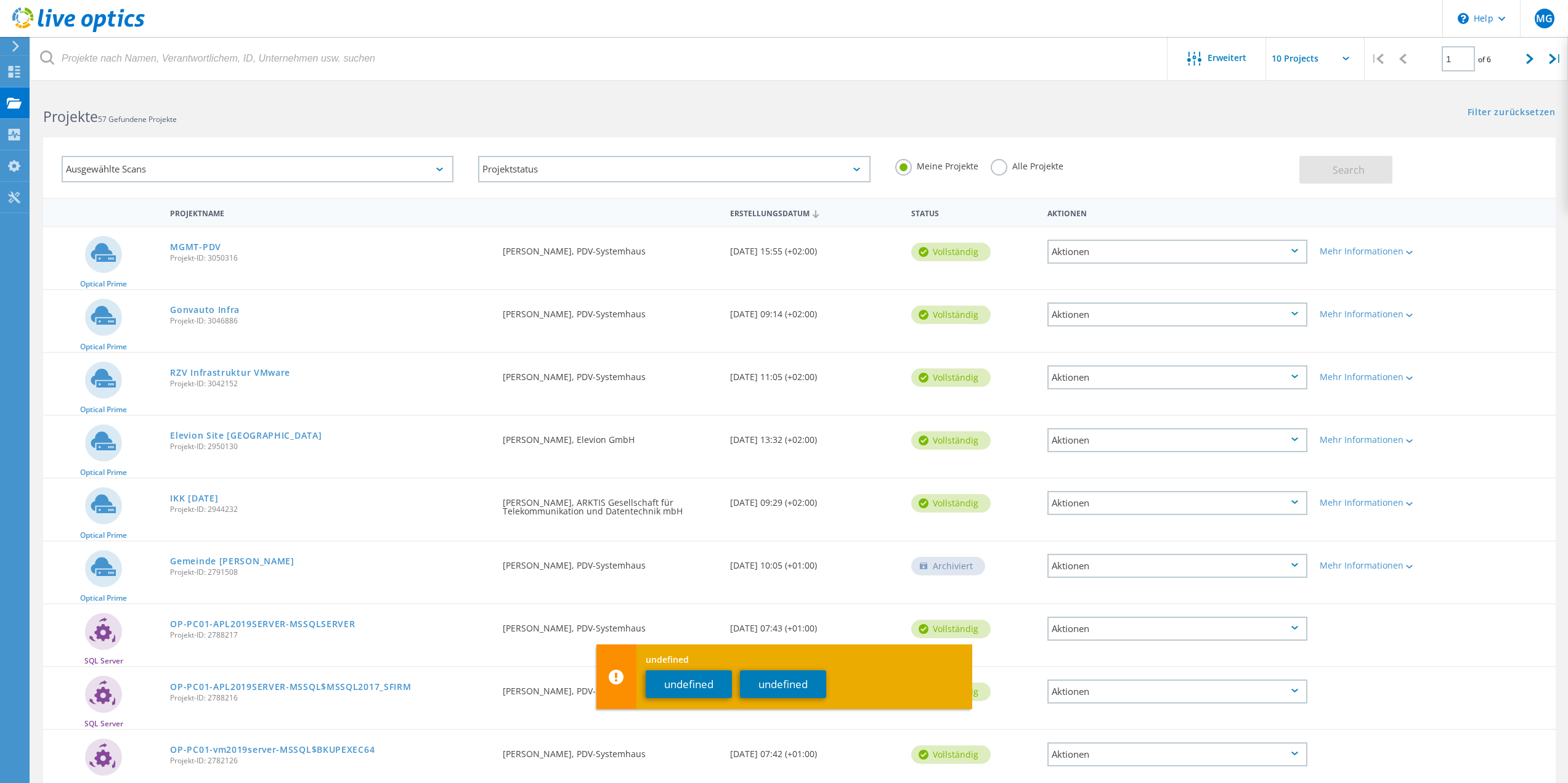
click at [1086, 254] on div "Aktionen" at bounding box center [1177, 252] width 260 height 24
click at [1096, 279] on div "Löschen" at bounding box center [1177, 280] width 257 height 19
click at [704, 686] on button "undefined" at bounding box center [689, 684] width 86 height 28
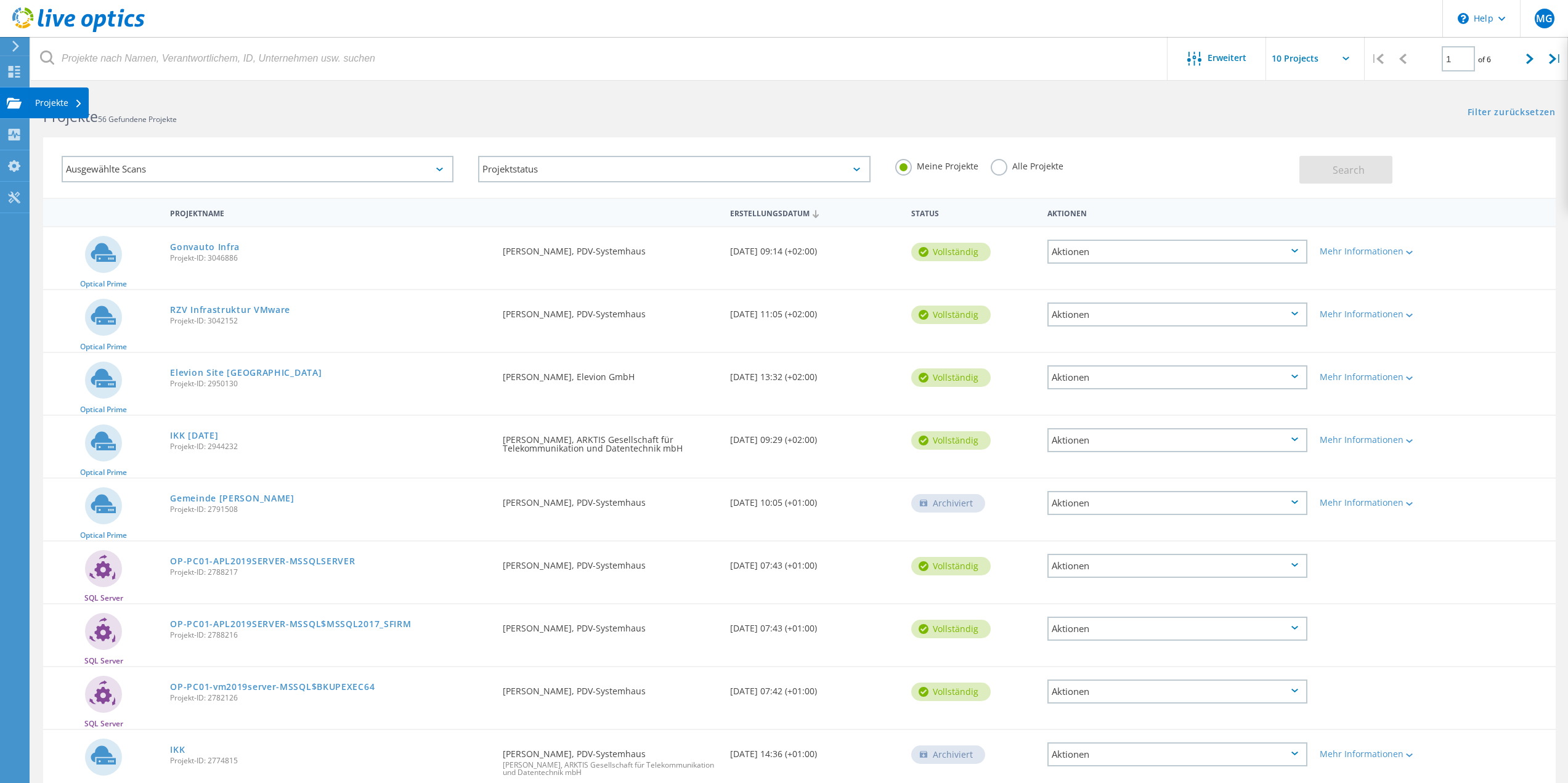
click at [48, 100] on div "Projekte" at bounding box center [58, 102] width 48 height 8
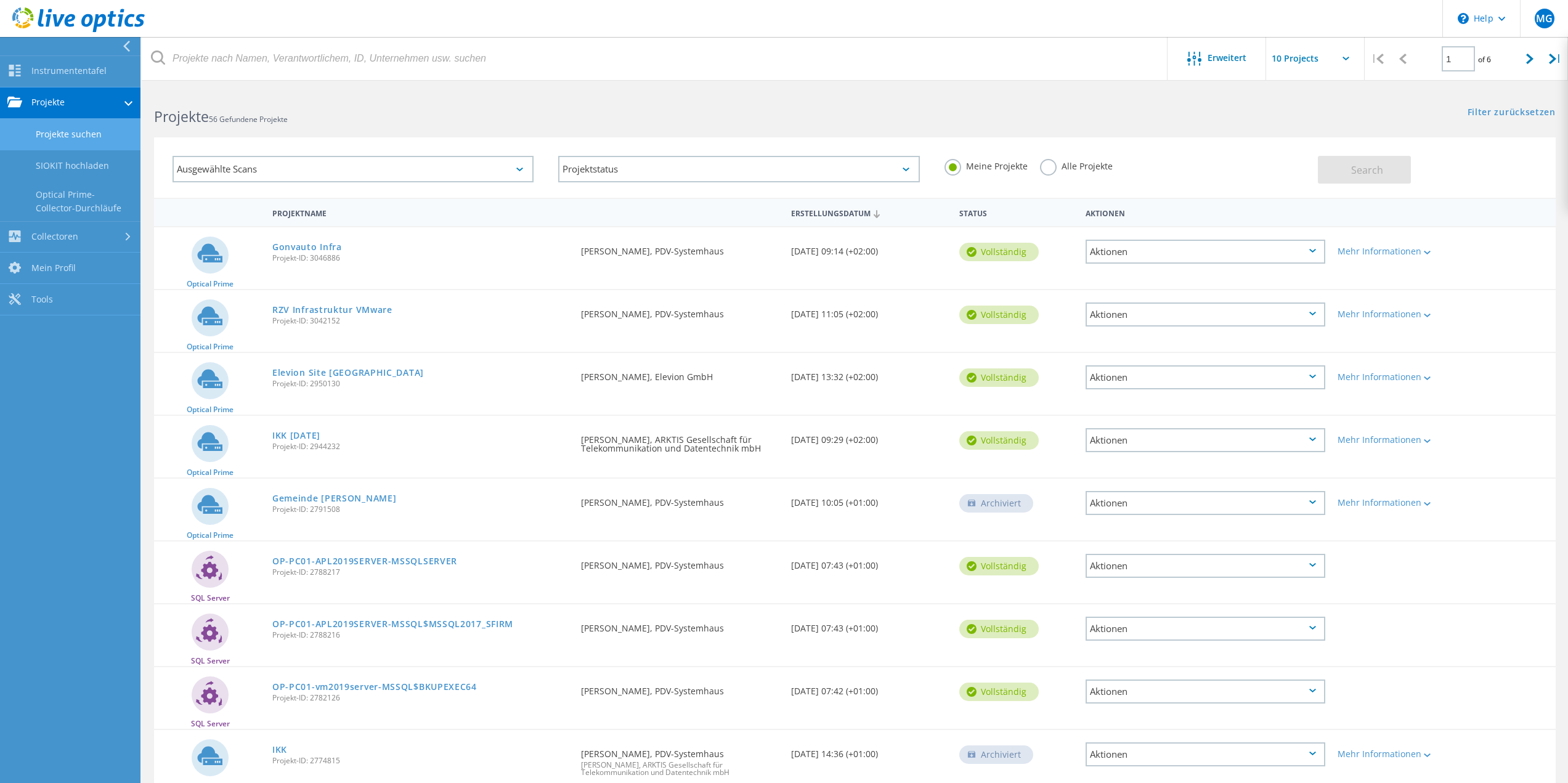
click at [68, 133] on link "Projekte suchen" at bounding box center [70, 134] width 141 height 31
click at [67, 105] on link "Projekte" at bounding box center [70, 103] width 141 height 31
click at [61, 129] on link "Collectoren" at bounding box center [70, 134] width 141 height 31
